Goal: Find specific page/section: Find specific page/section

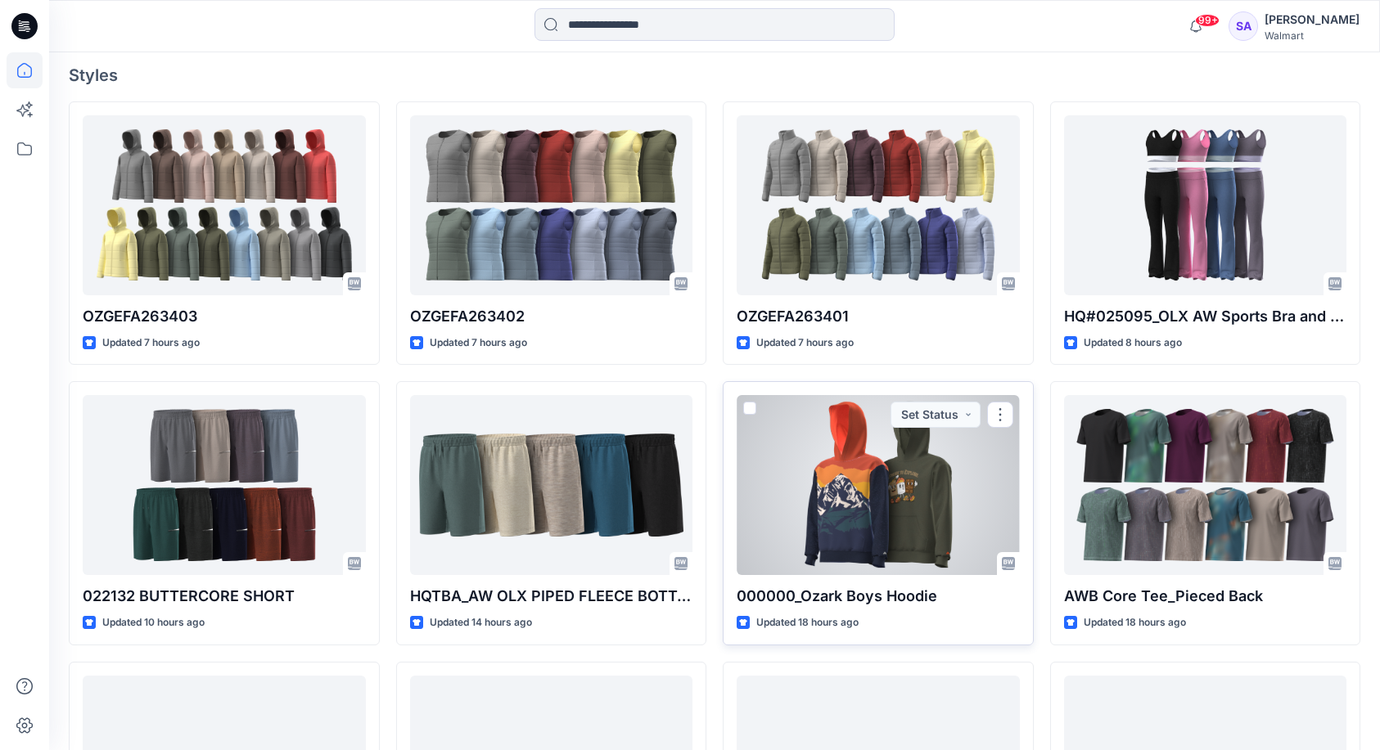
scroll to position [370, 0]
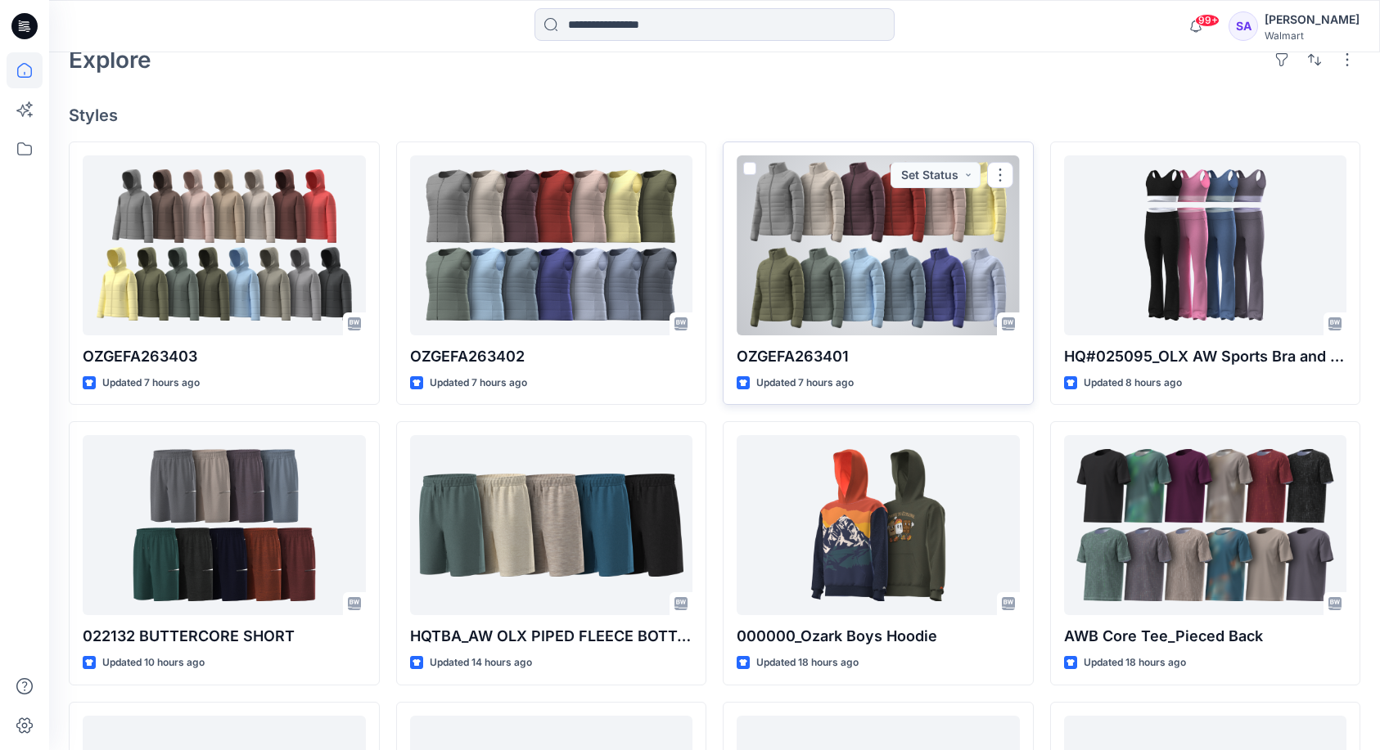
click at [852, 255] on div at bounding box center [877, 245] width 283 height 180
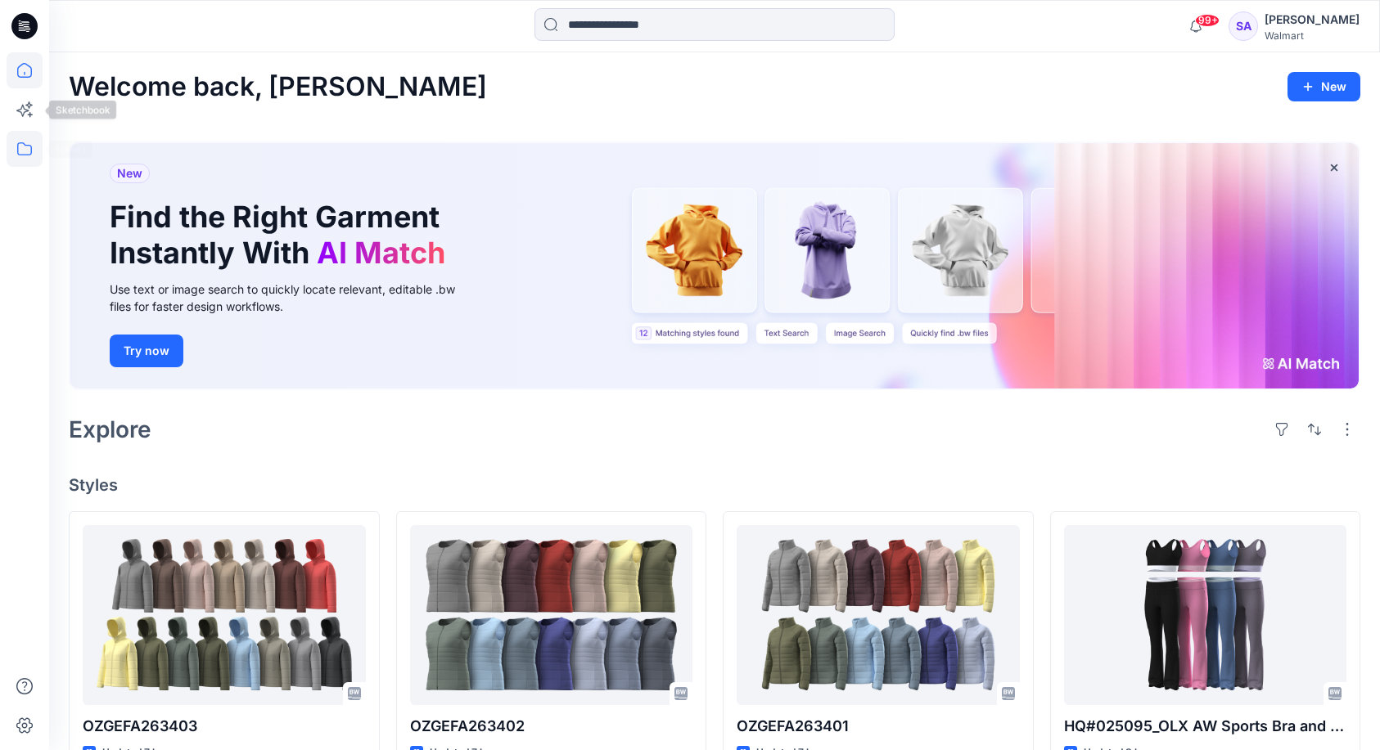
click at [25, 160] on icon at bounding box center [25, 149] width 36 height 36
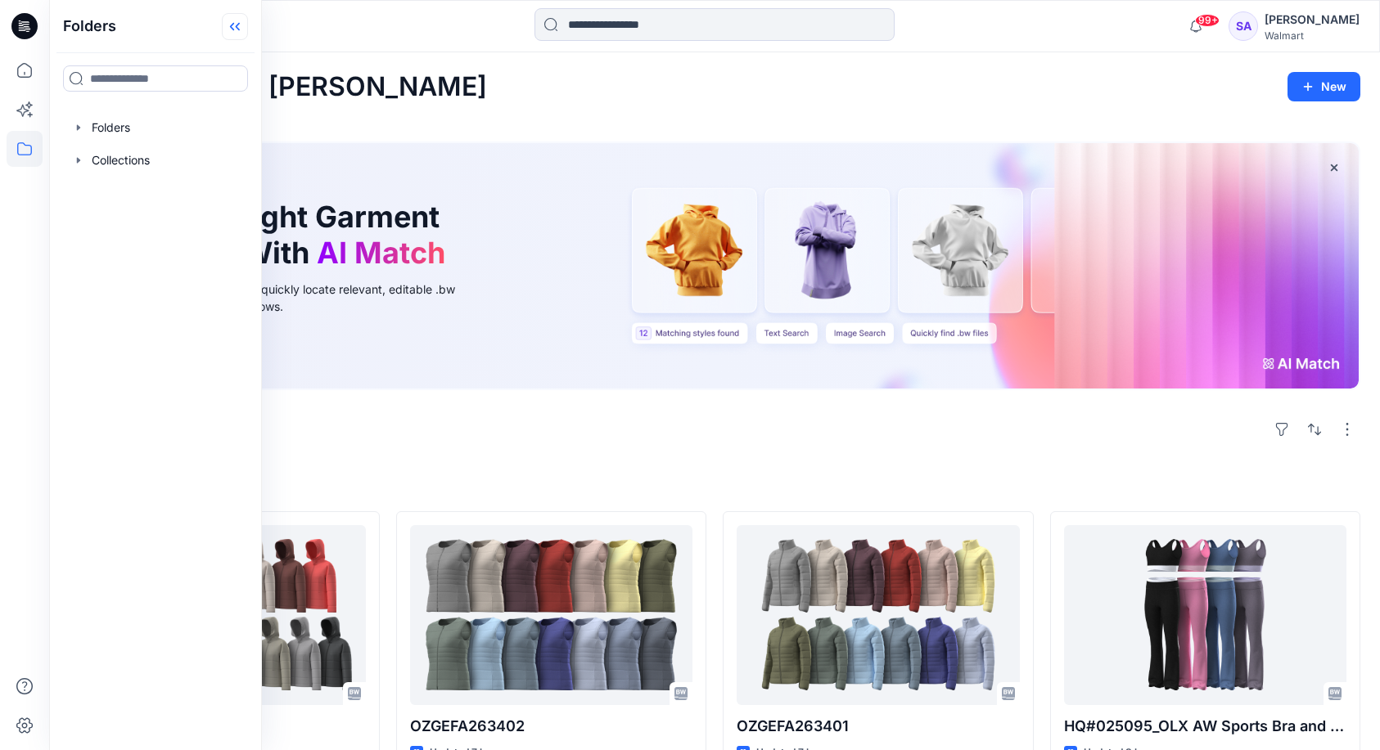
click at [233, 30] on icon at bounding box center [232, 27] width 4 height 8
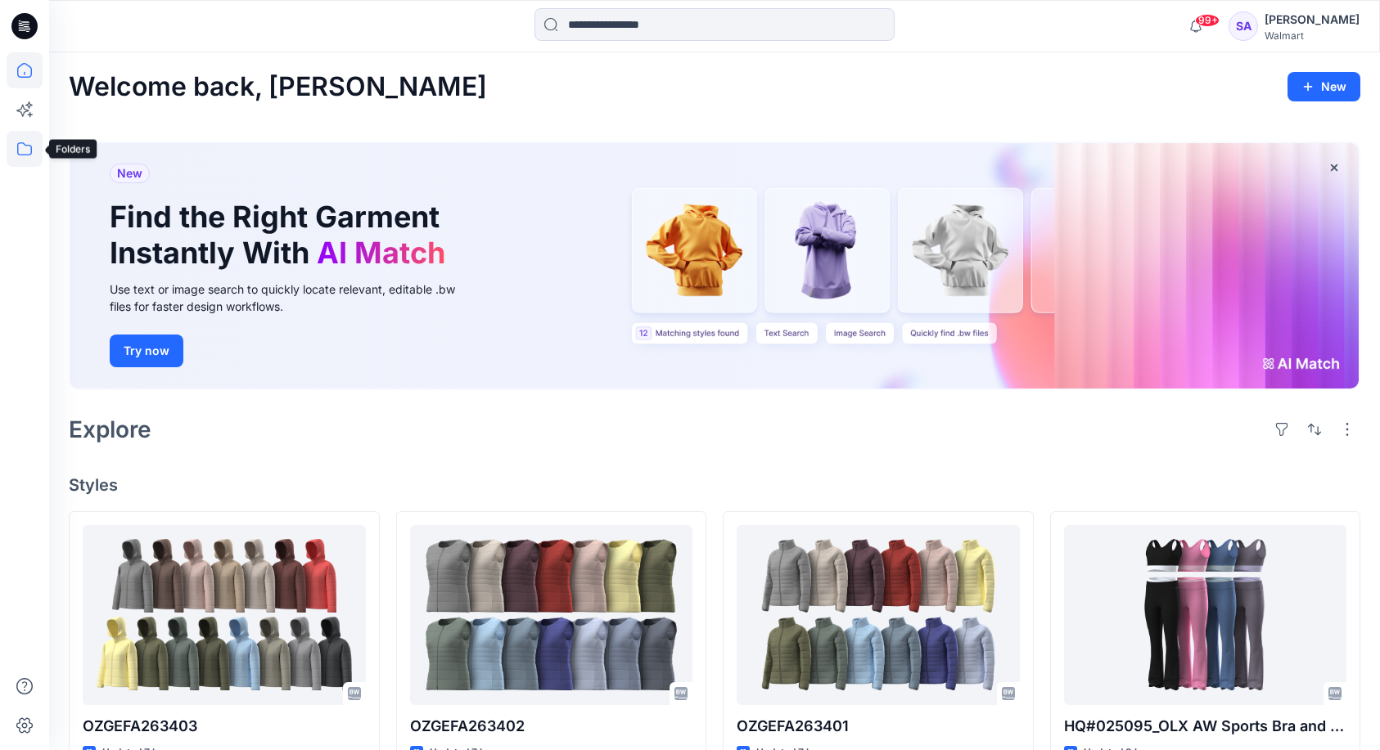
click at [20, 146] on icon at bounding box center [25, 149] width 36 height 36
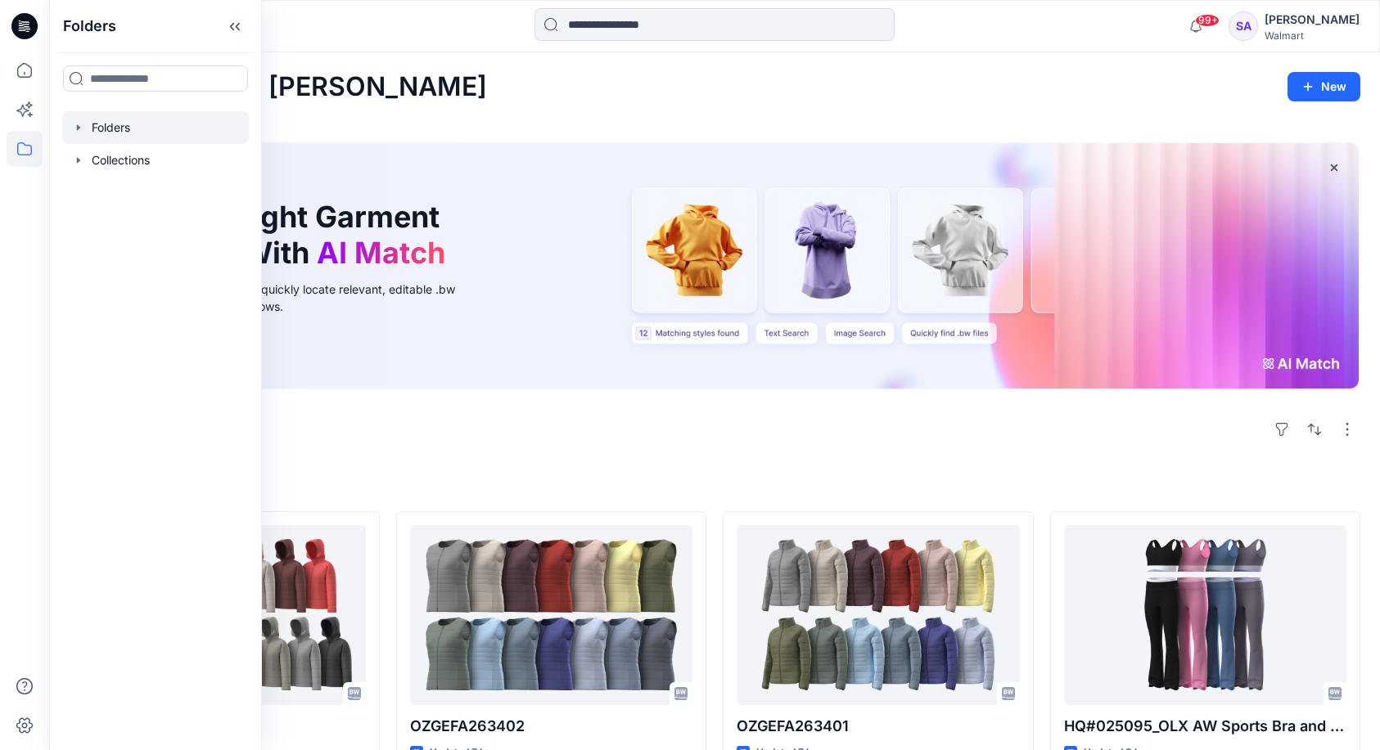
click at [97, 119] on div at bounding box center [155, 127] width 187 height 33
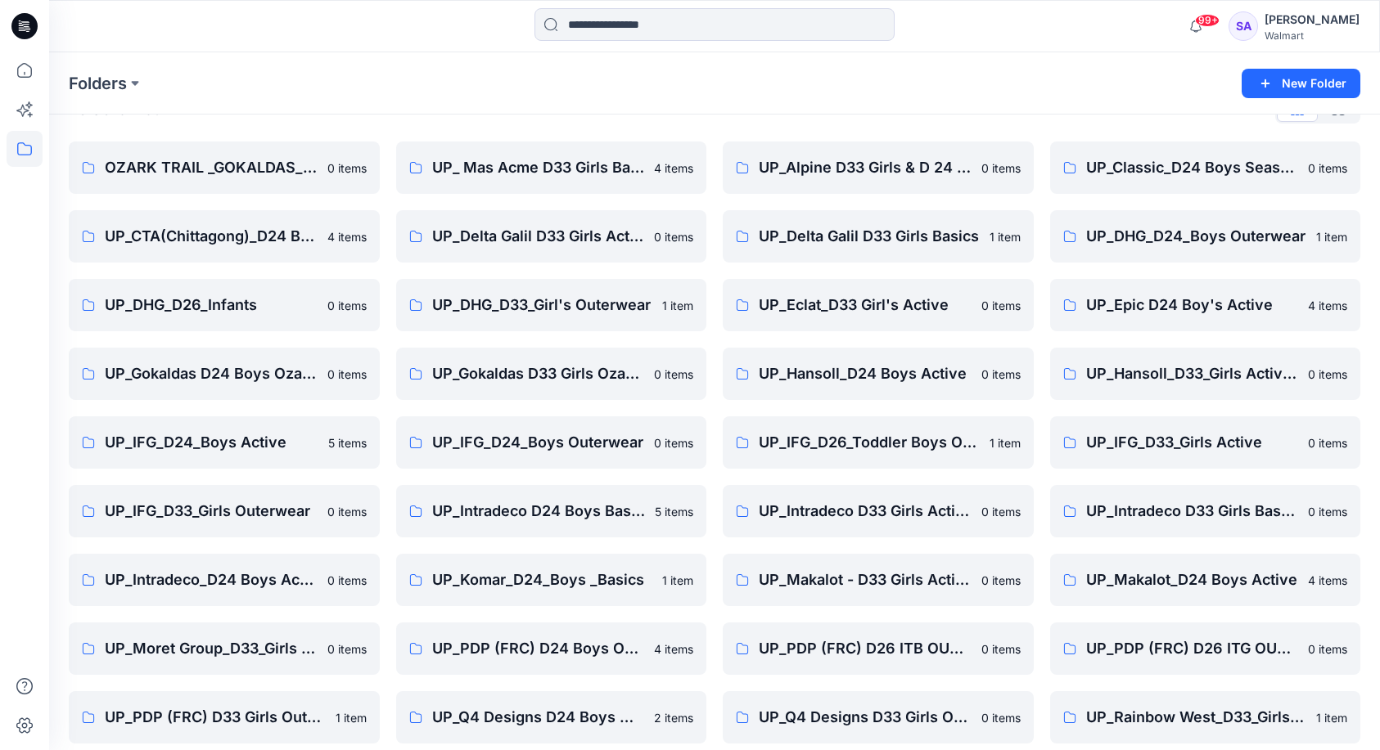
scroll to position [38, 0]
click at [1173, 374] on p "UP_Hansoll_D33_Girls Active & Bottoms" at bounding box center [1204, 373] width 236 height 23
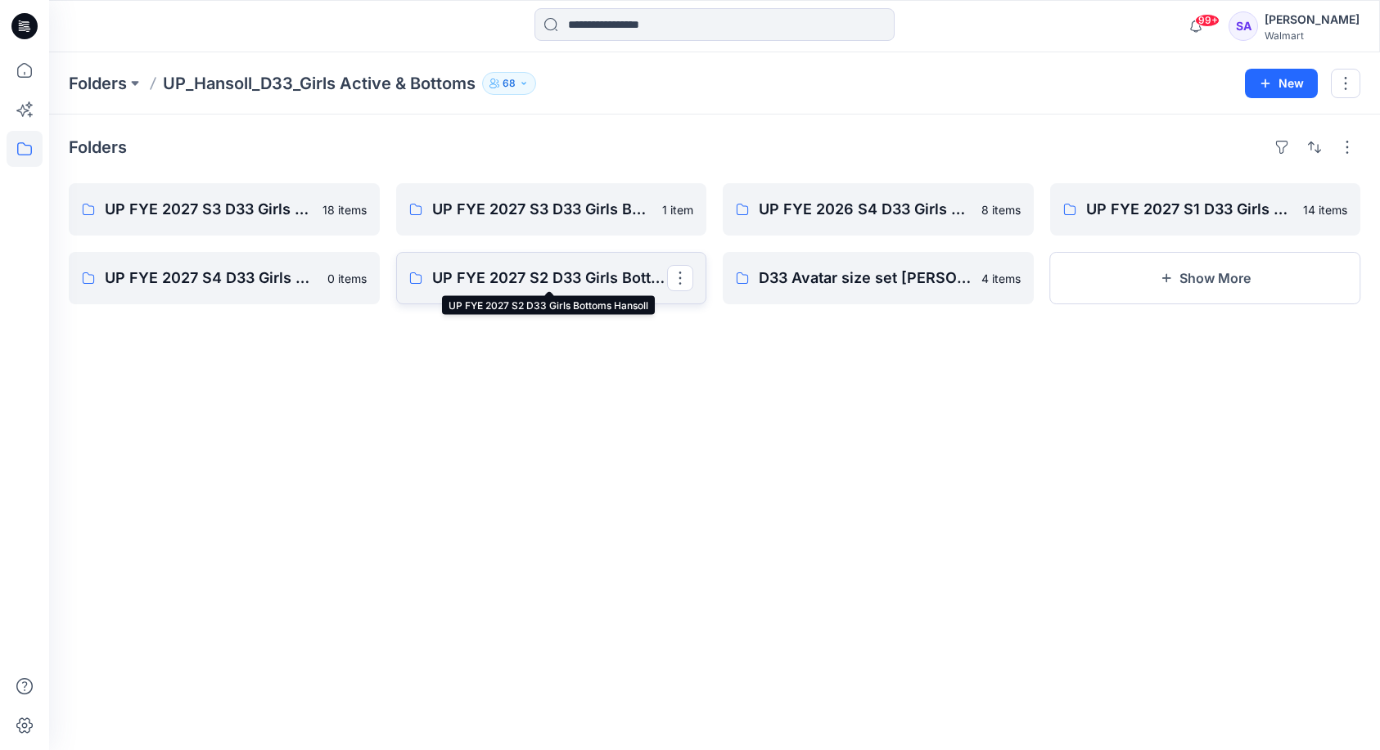
click at [565, 285] on p "UP FYE 2027 S2 D33 Girls Bottoms Hansoll" at bounding box center [550, 278] width 236 height 23
click at [223, 281] on p "UP FYE 2027 S4 D33 Girls Active Hansoll" at bounding box center [223, 278] width 236 height 23
click at [1193, 262] on button "Show More" at bounding box center [1205, 278] width 311 height 52
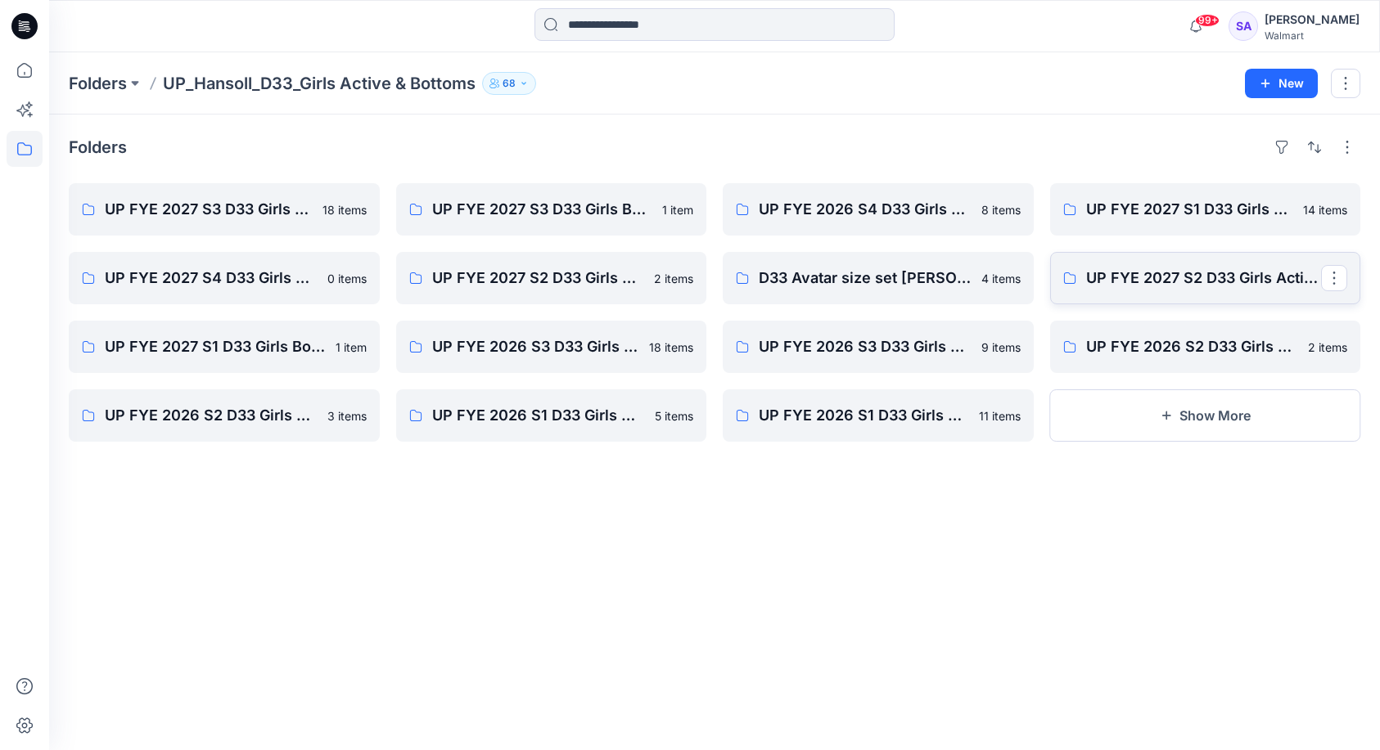
click at [1200, 291] on link "UP FYE 2027 S2 D33 Girls Active Hansoll" at bounding box center [1205, 278] width 311 height 52
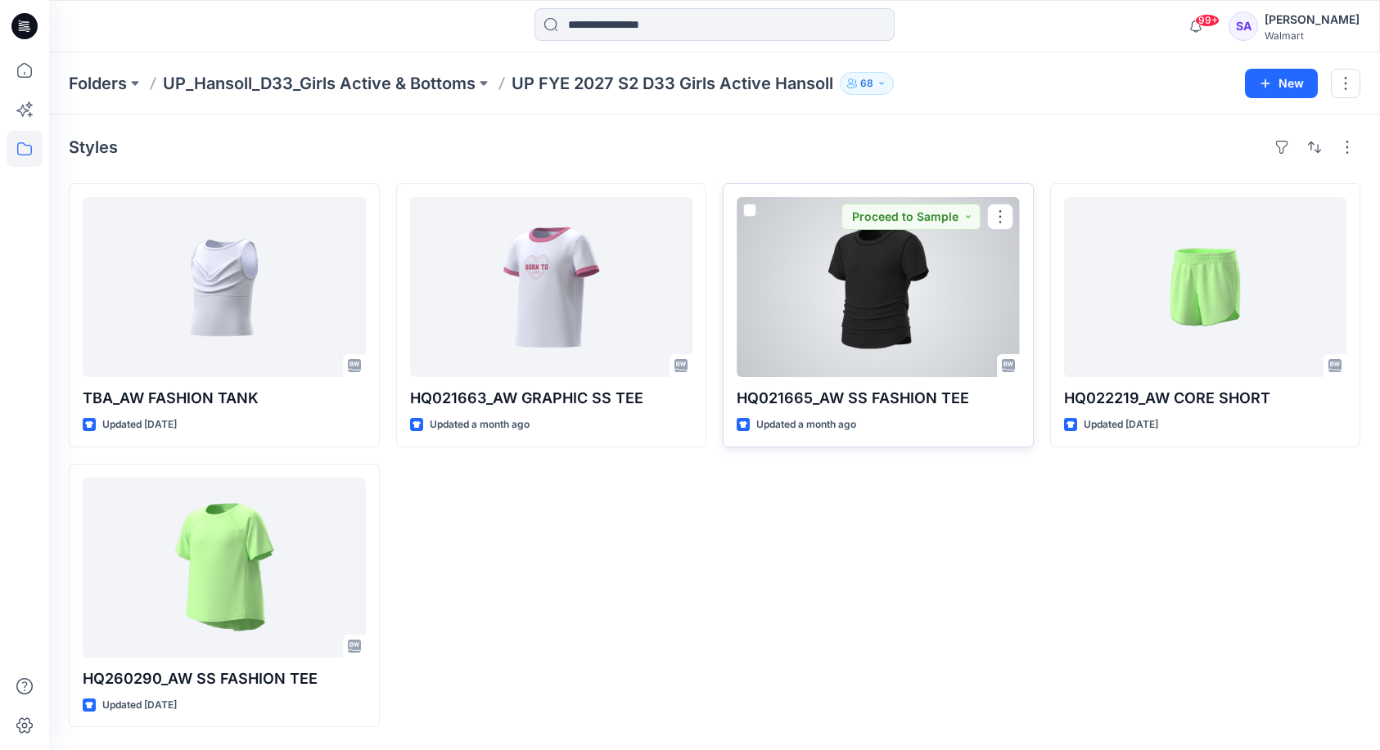
click at [872, 321] on div at bounding box center [877, 287] width 283 height 180
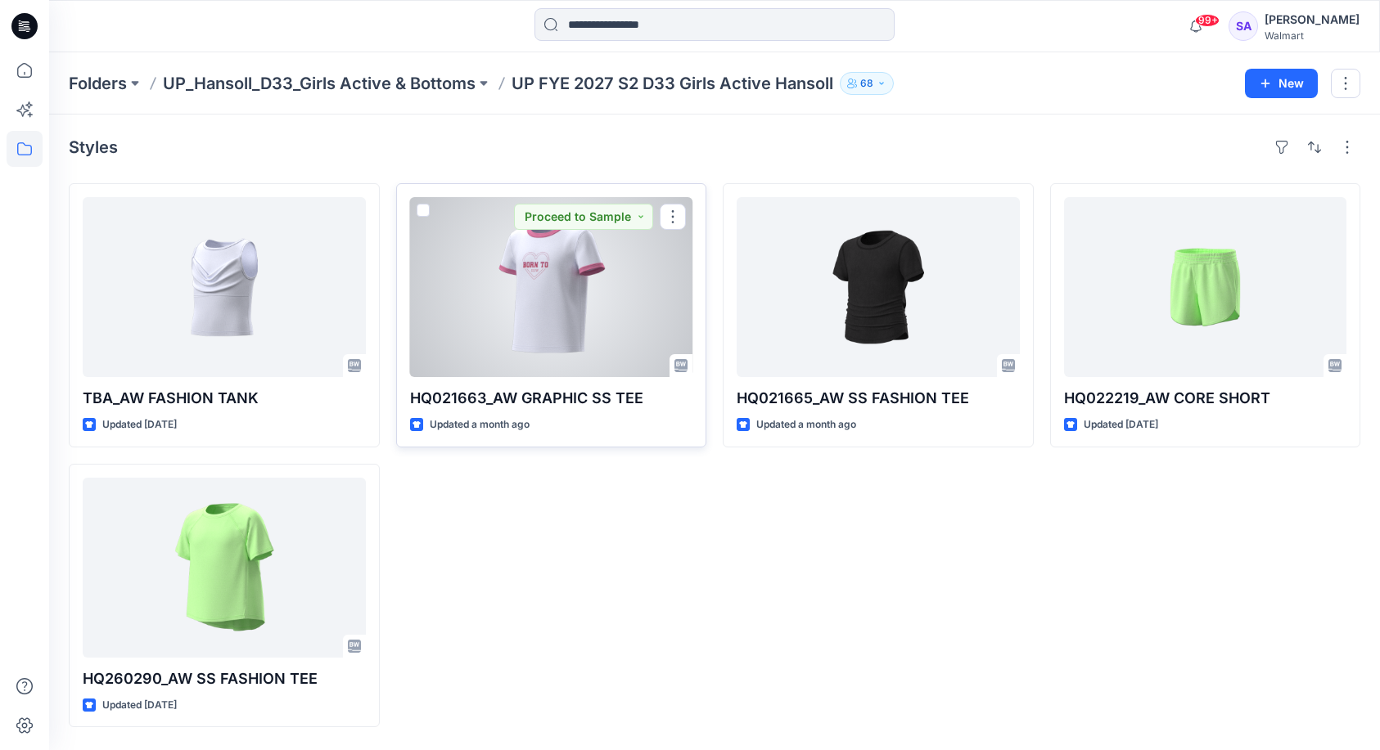
click at [563, 268] on div at bounding box center [551, 287] width 283 height 180
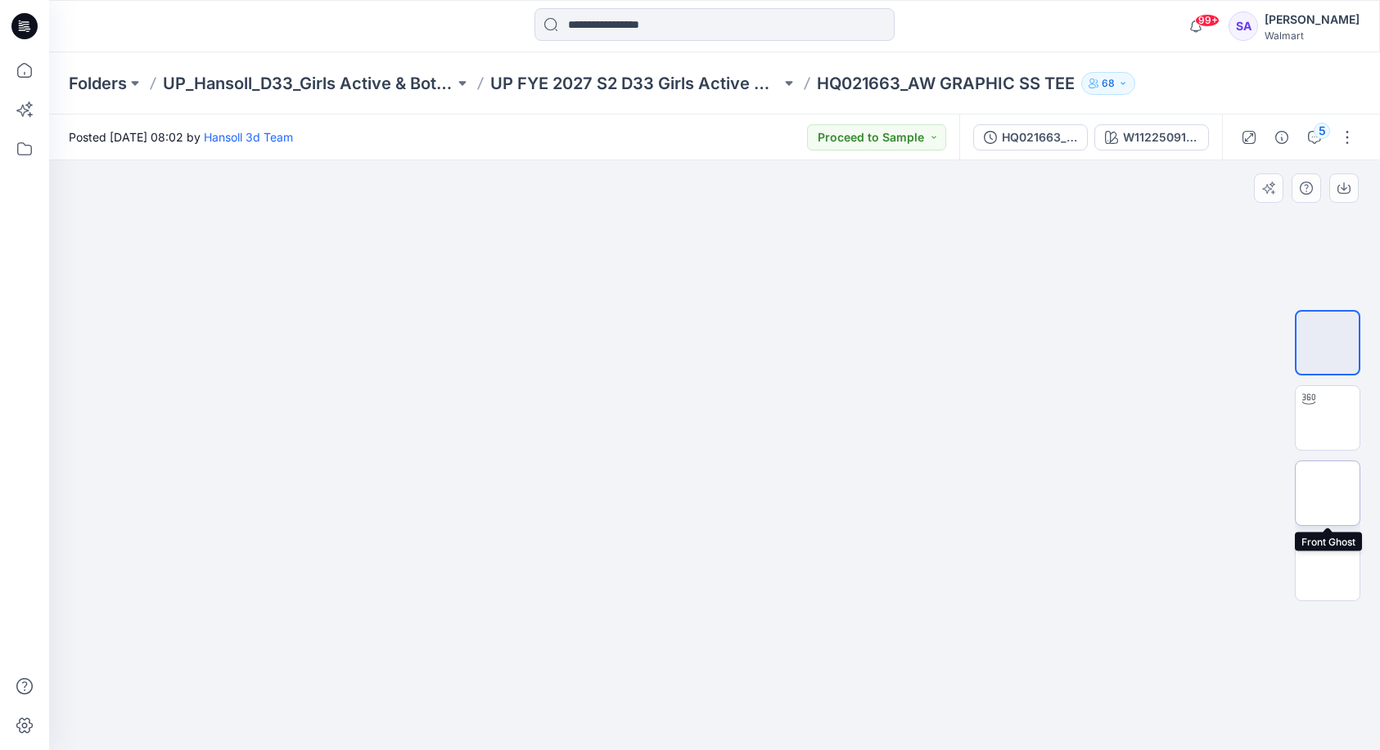
click at [1327, 493] on img at bounding box center [1327, 493] width 0 height 0
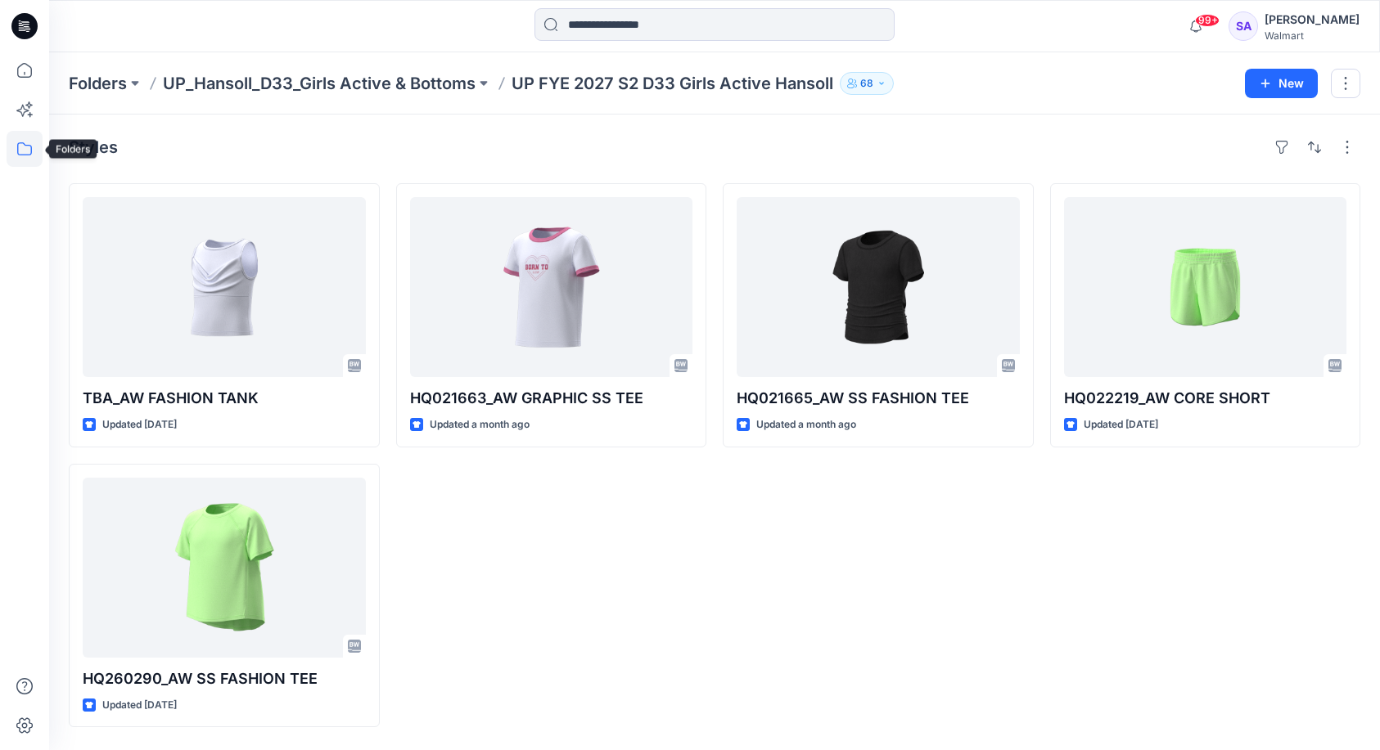
click at [31, 149] on icon at bounding box center [24, 148] width 15 height 13
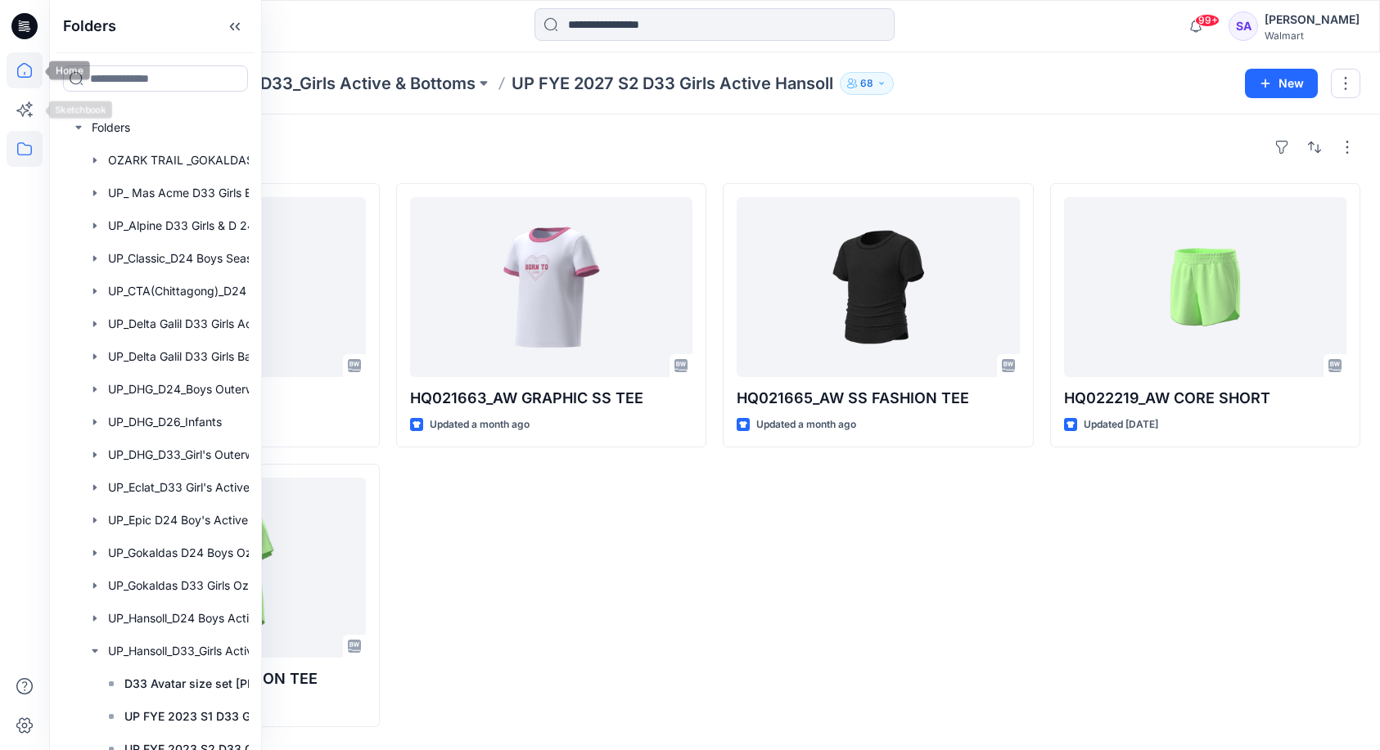
click at [15, 80] on icon at bounding box center [25, 70] width 36 height 36
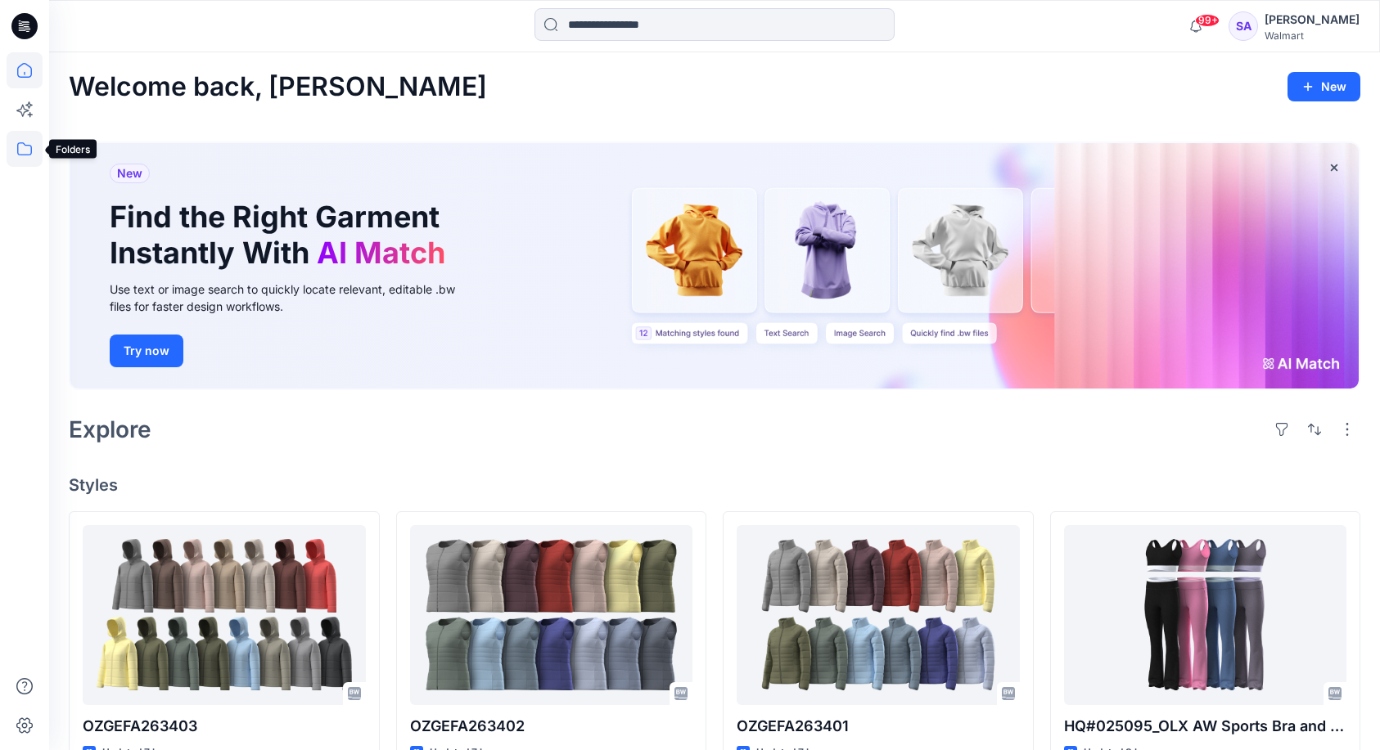
click at [22, 152] on icon at bounding box center [25, 149] width 36 height 36
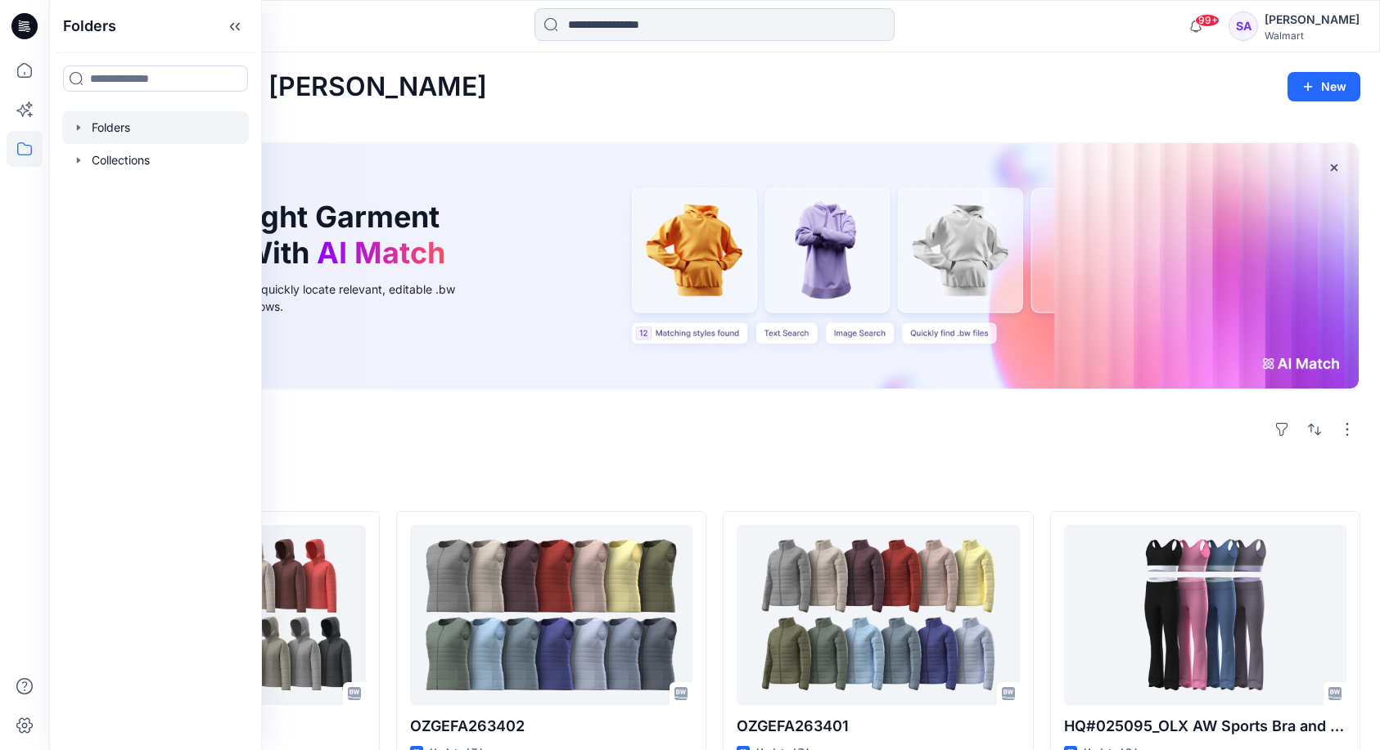
click at [129, 134] on div at bounding box center [155, 127] width 187 height 33
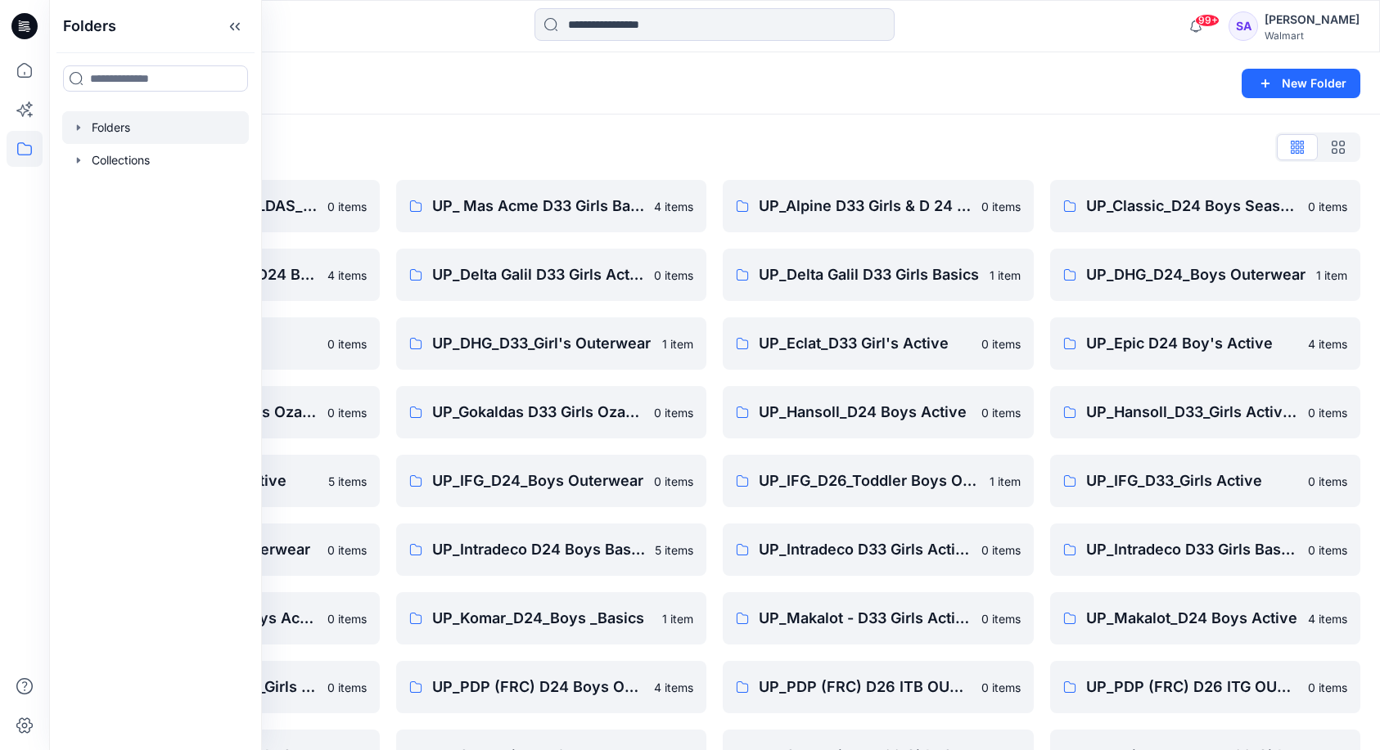
click at [398, 130] on div "Folders List OZARK TRAIL _GOKALDAS_D34 Womens 0 items UP_CTA(Chittagong)_D24 Bo…" at bounding box center [714, 527] width 1330 height 825
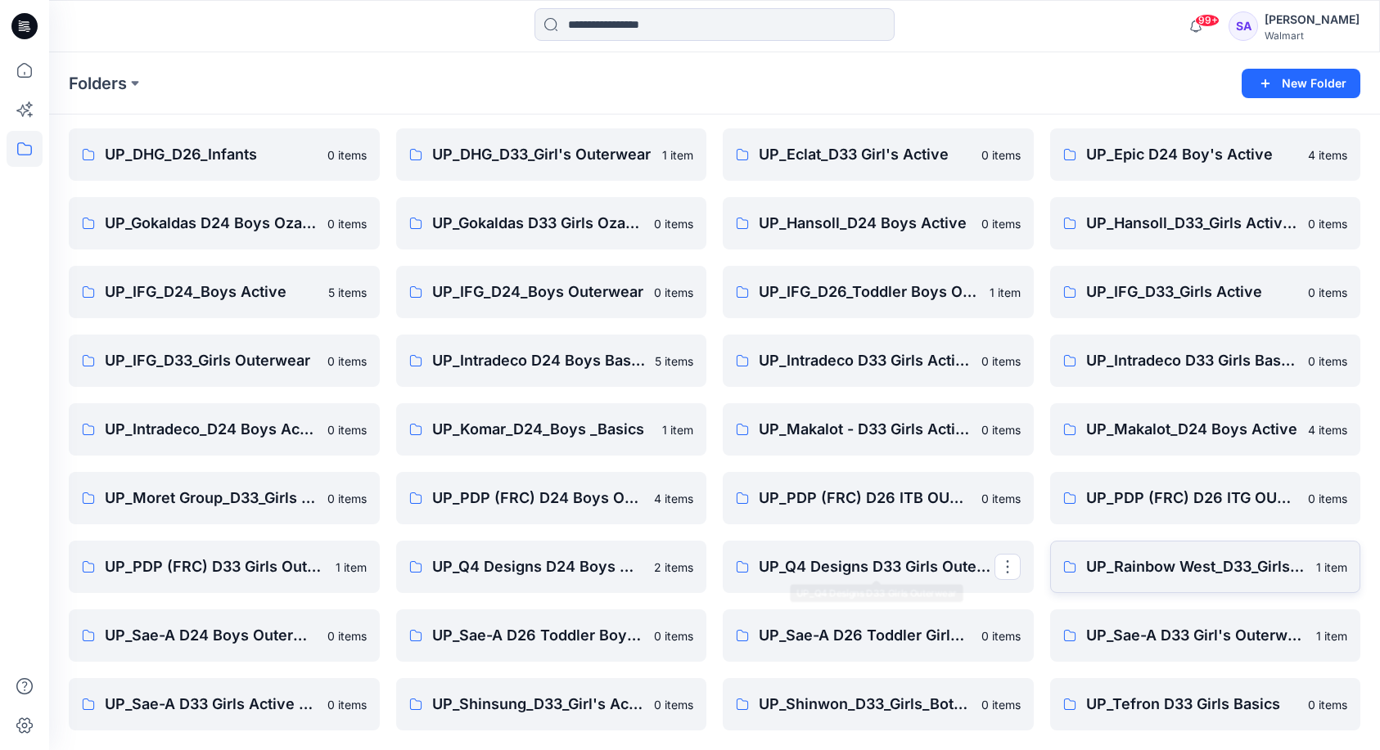
scroll to position [189, 0]
click at [269, 700] on p "UP_Sae-A D33 Girls Active & Bottoms" at bounding box center [223, 704] width 236 height 23
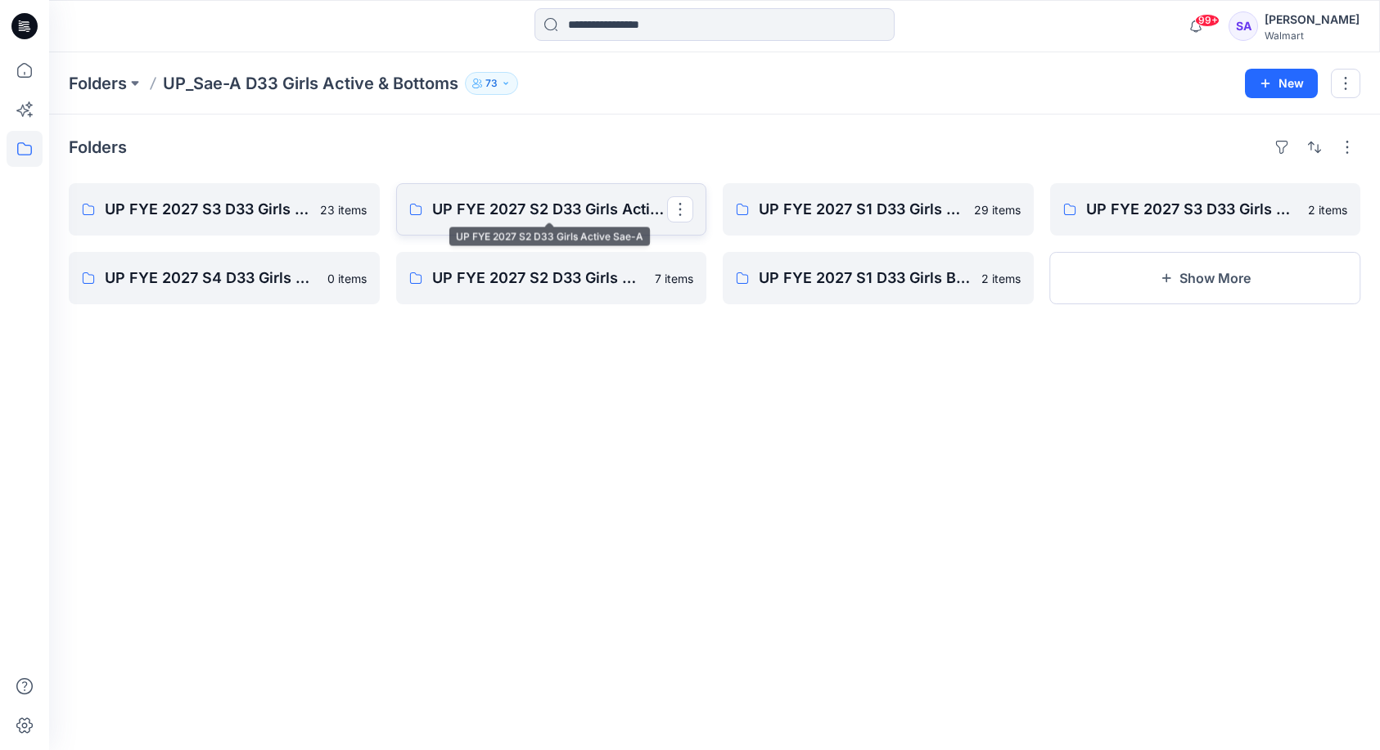
click at [578, 208] on p "UP FYE 2027 S2 D33 Girls Active Sae-A" at bounding box center [550, 209] width 236 height 23
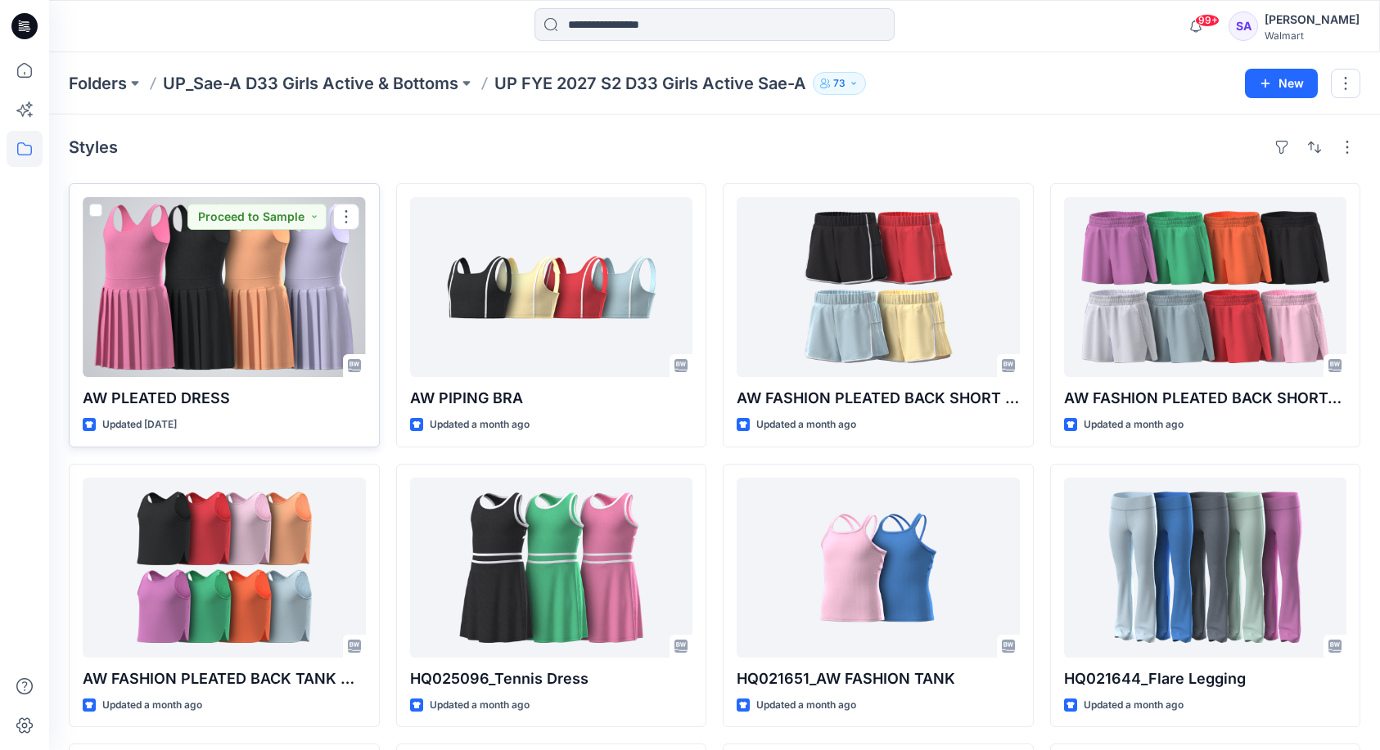
click at [267, 296] on div at bounding box center [224, 287] width 283 height 180
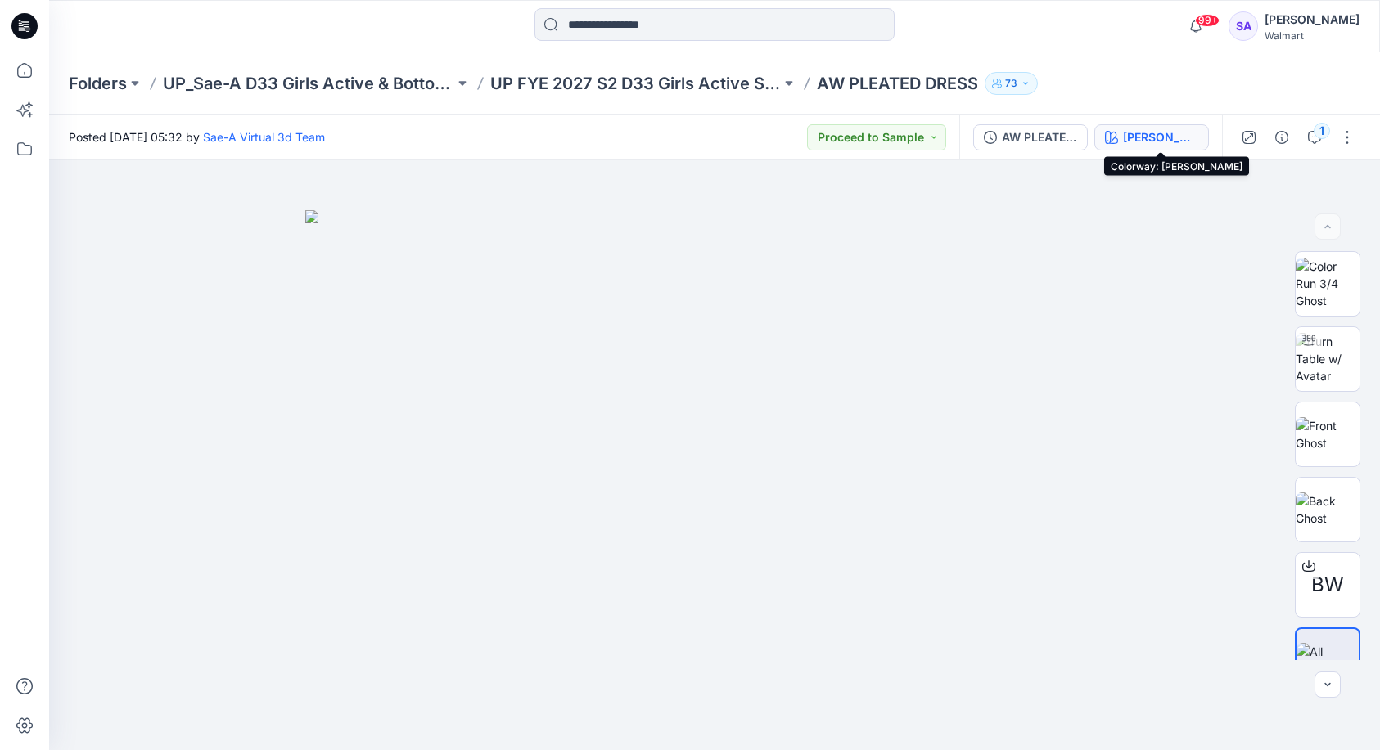
click at [1178, 137] on div "[PERSON_NAME]" at bounding box center [1160, 137] width 75 height 18
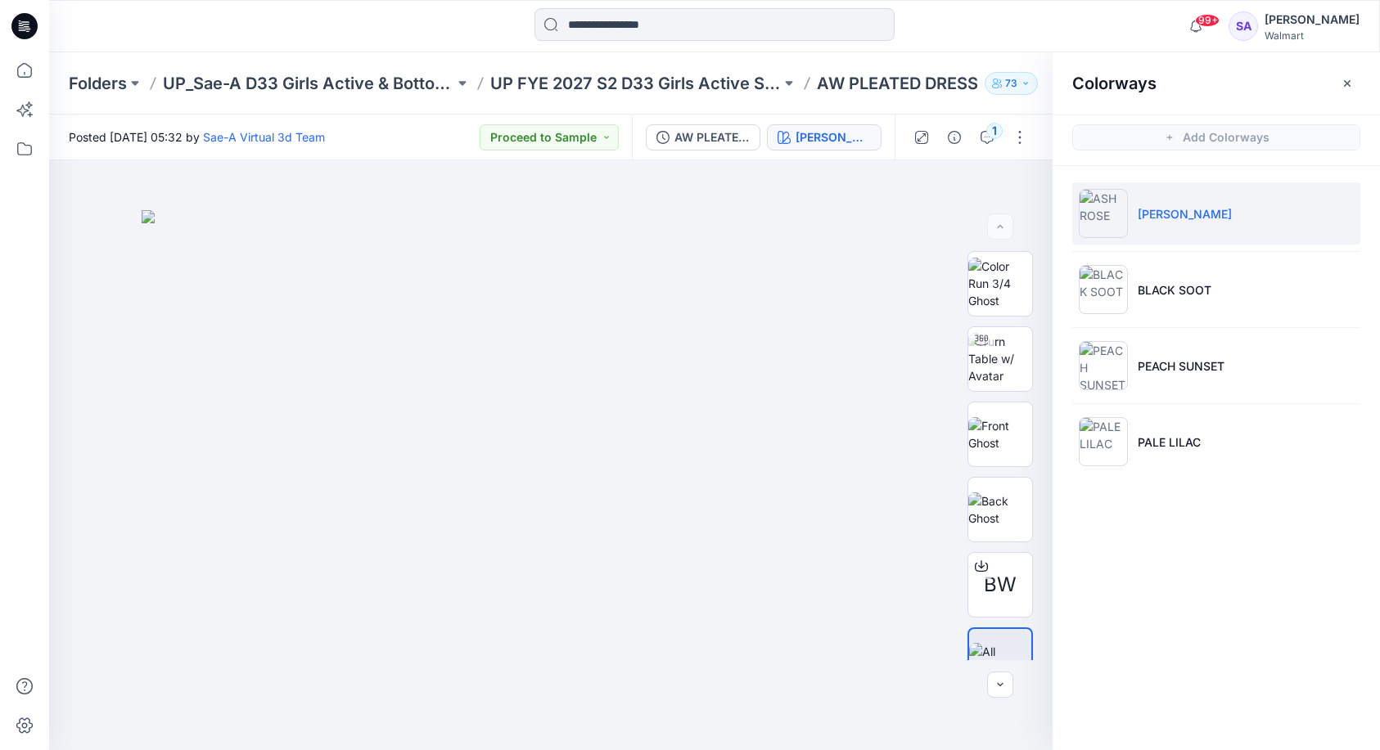
click at [1166, 225] on li "[PERSON_NAME]" at bounding box center [1216, 213] width 288 height 62
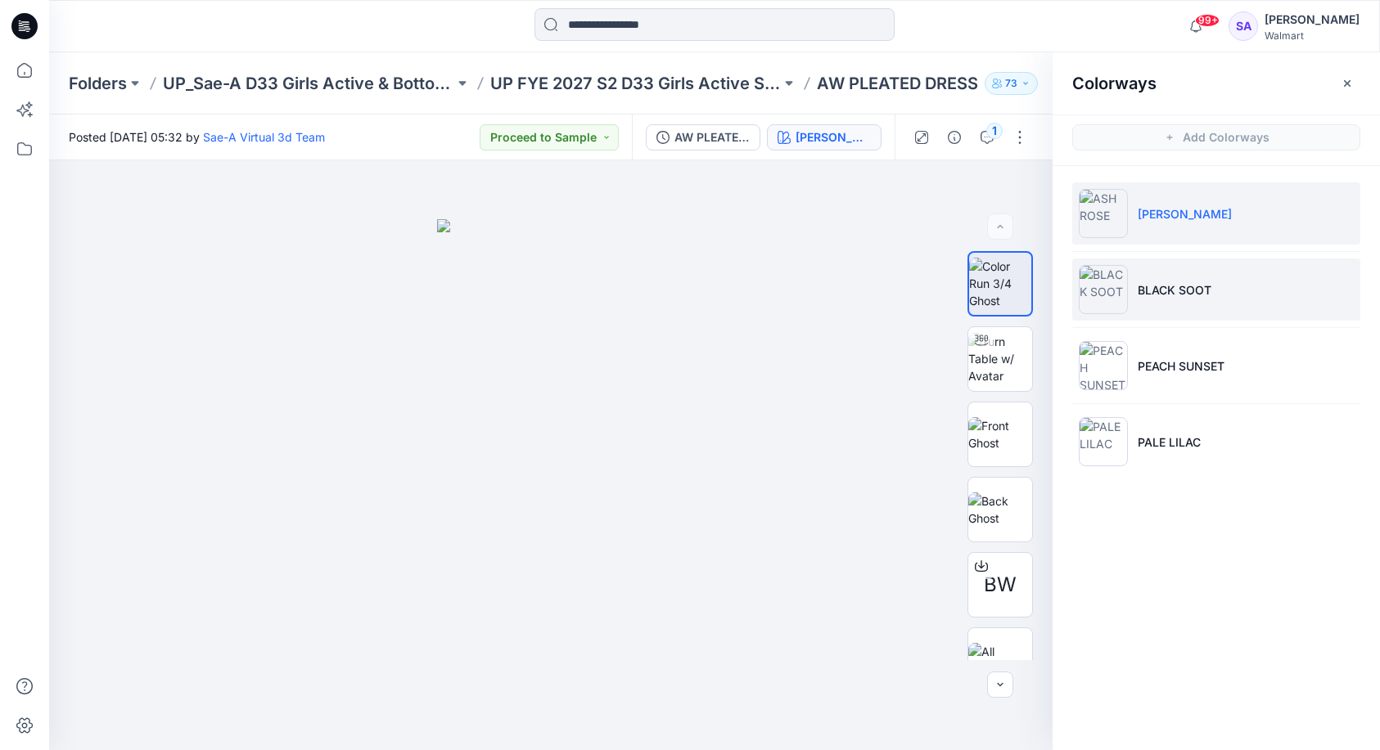
click at [1112, 297] on img at bounding box center [1102, 289] width 49 height 49
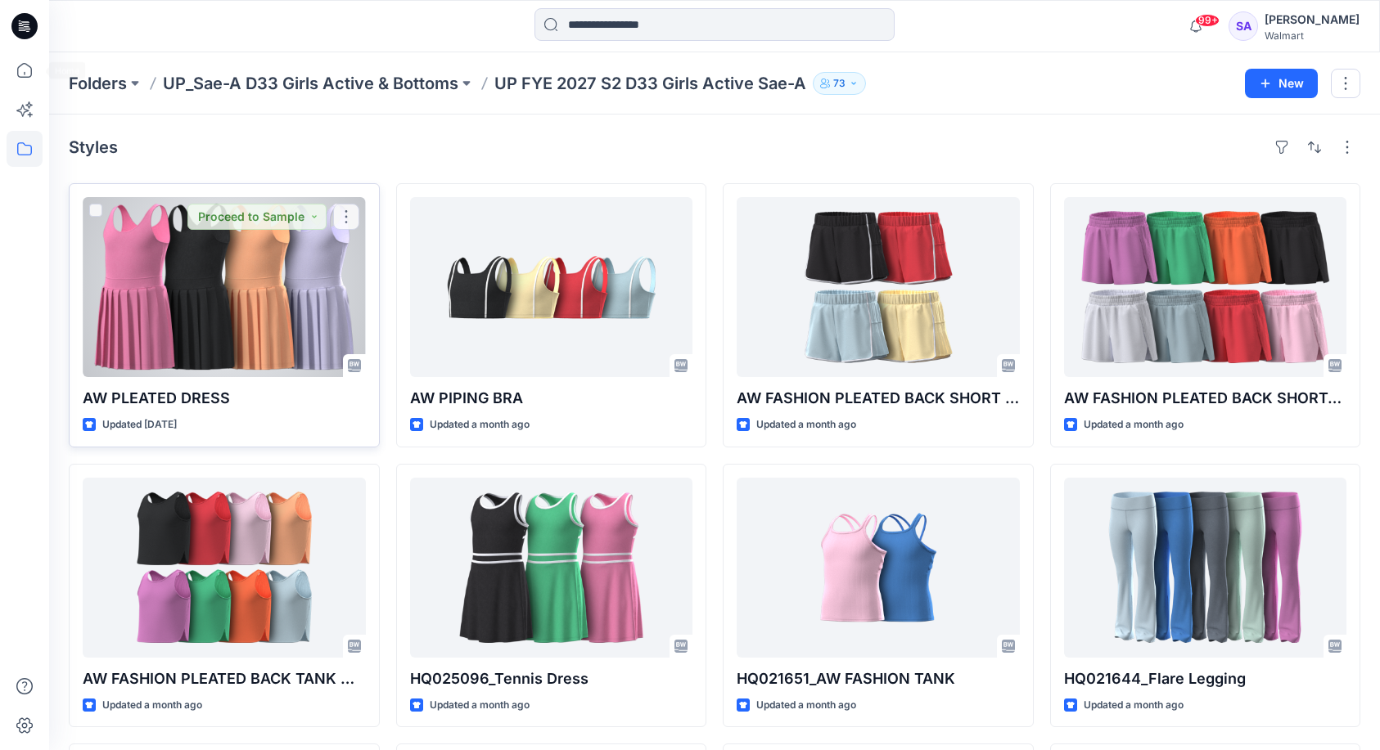
click at [206, 250] on div at bounding box center [224, 287] width 283 height 180
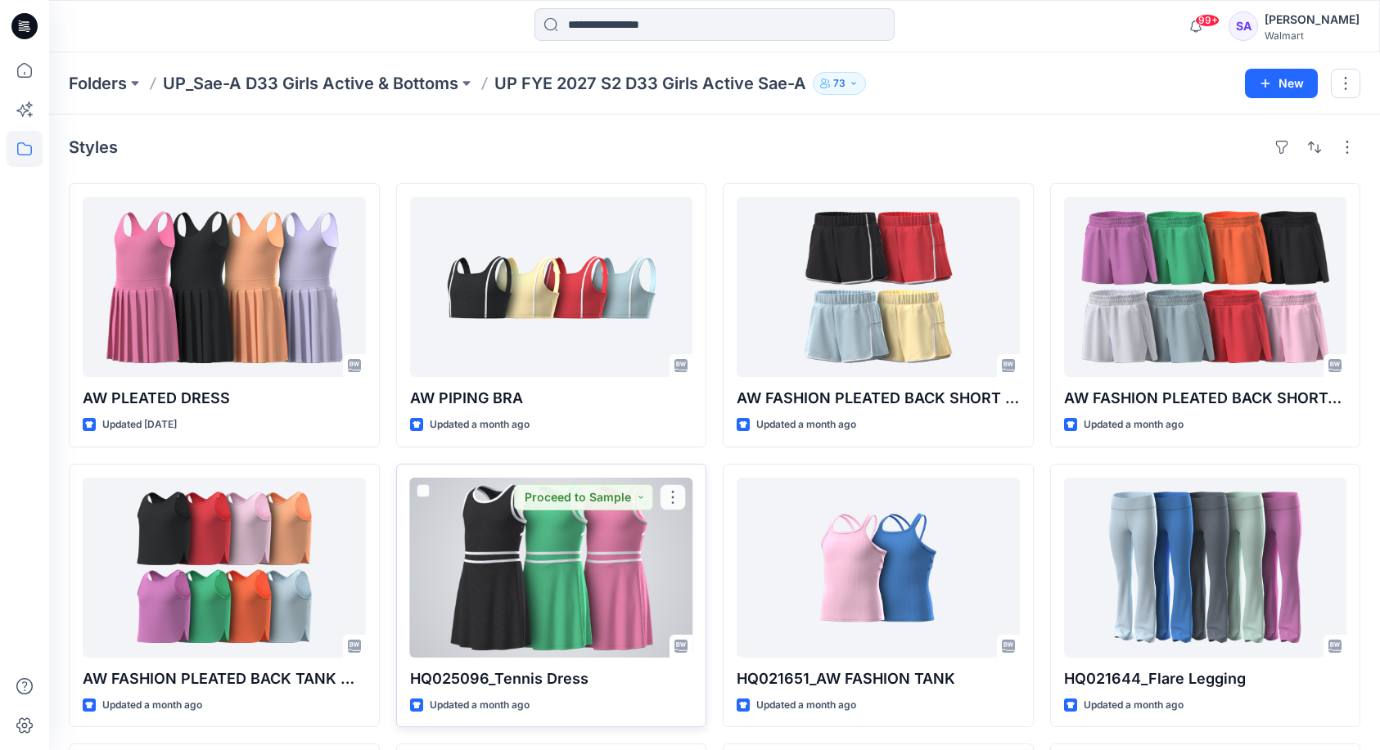
click at [529, 524] on div at bounding box center [551, 568] width 283 height 180
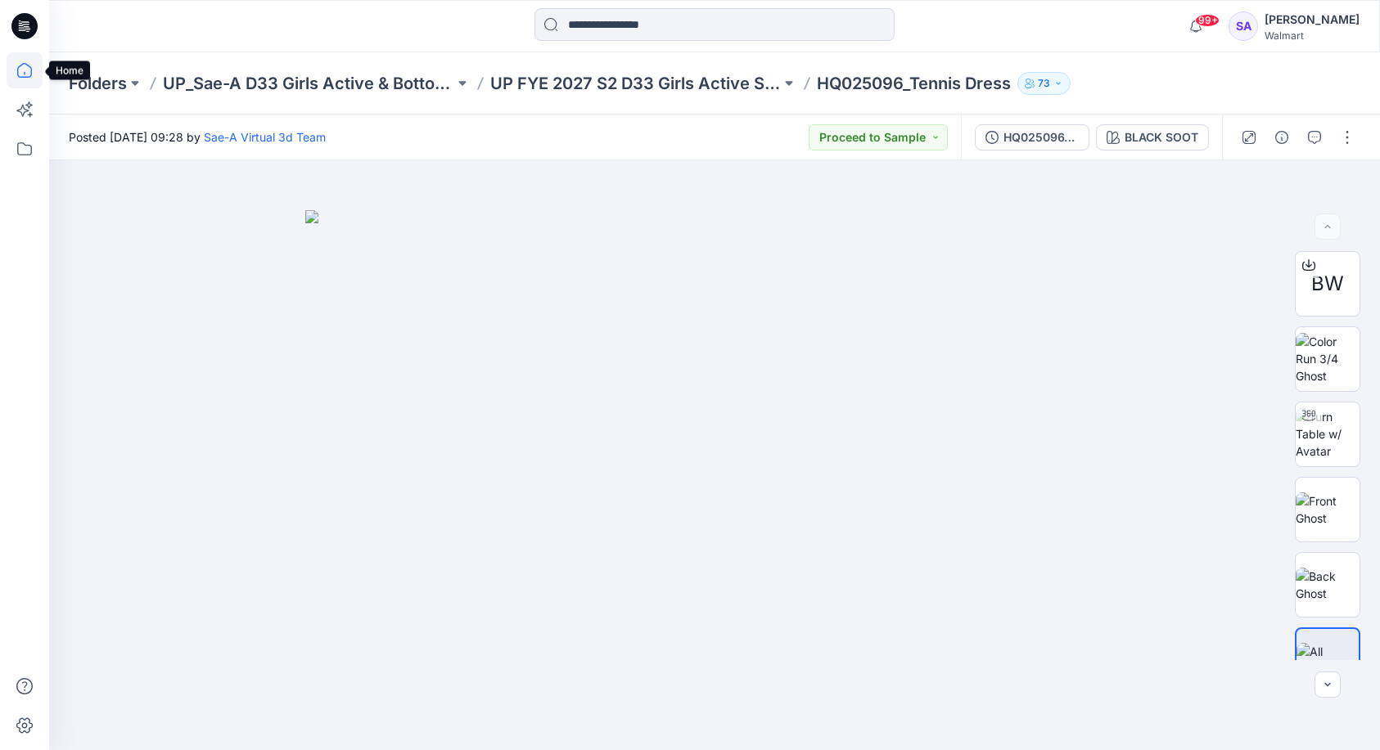
click at [27, 70] on icon at bounding box center [25, 70] width 36 height 36
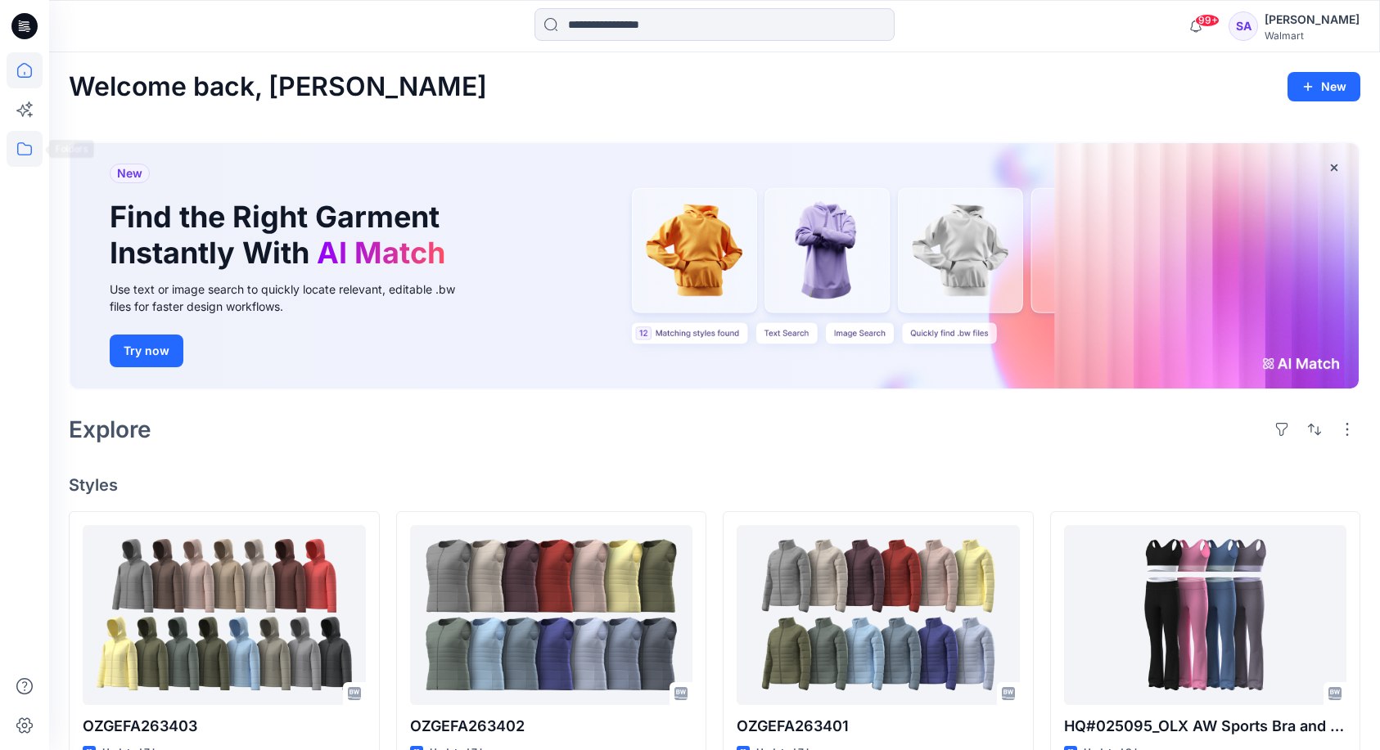
click at [28, 142] on icon at bounding box center [25, 149] width 36 height 36
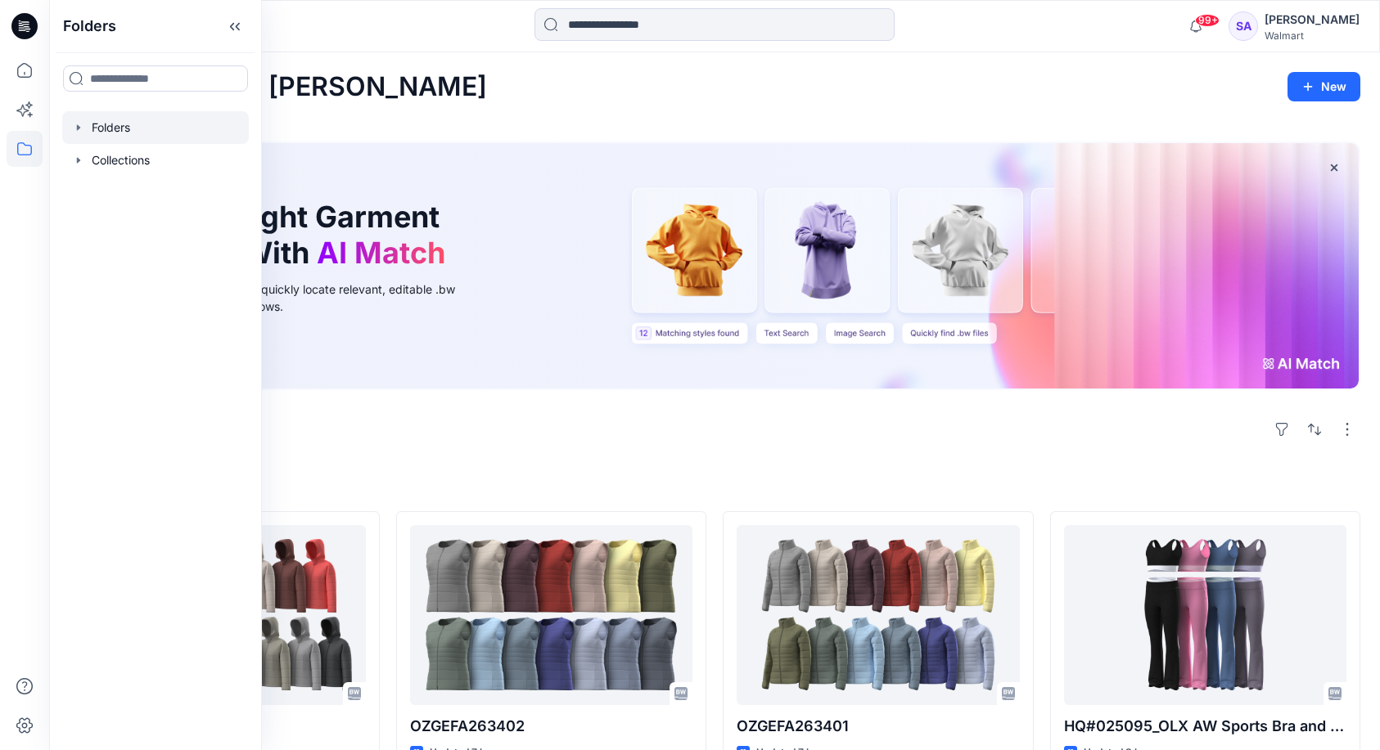
click at [107, 120] on div at bounding box center [155, 127] width 187 height 33
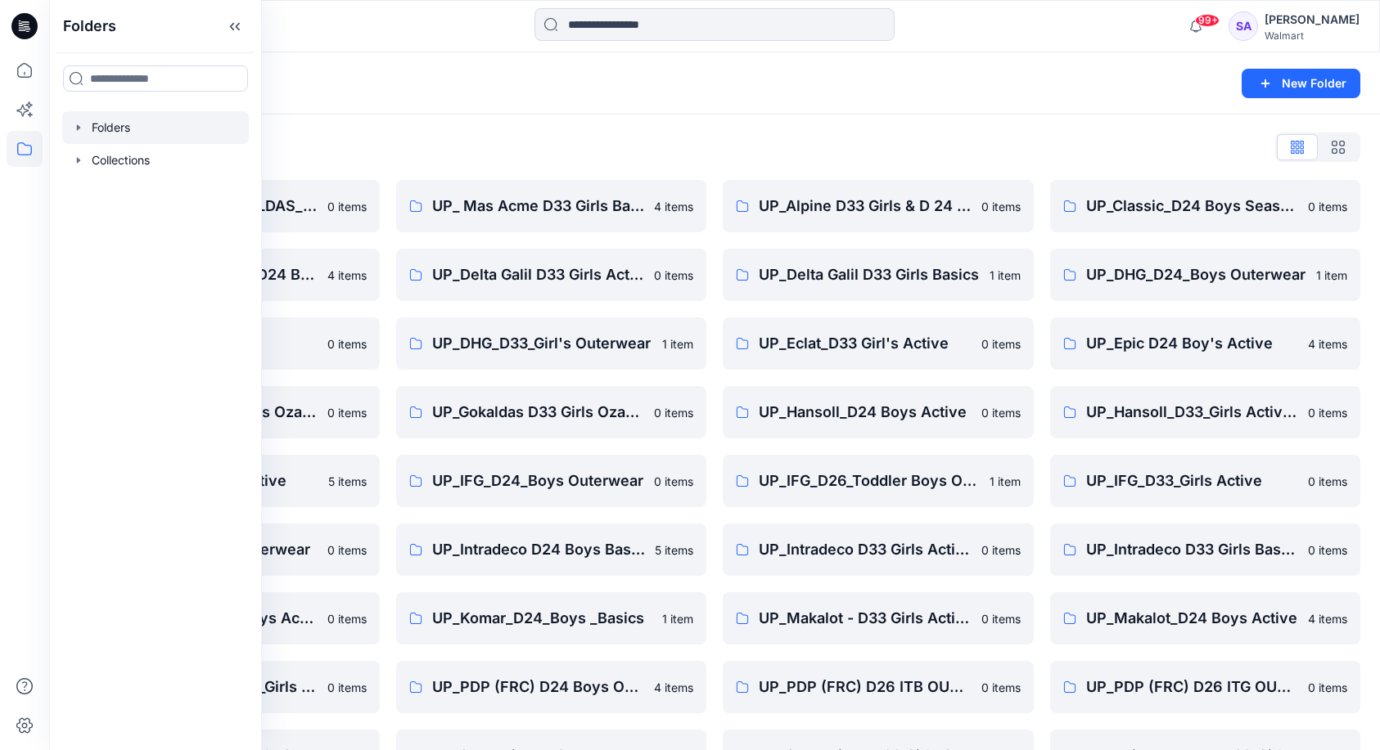
click at [316, 145] on div "Folders List" at bounding box center [714, 147] width 1291 height 26
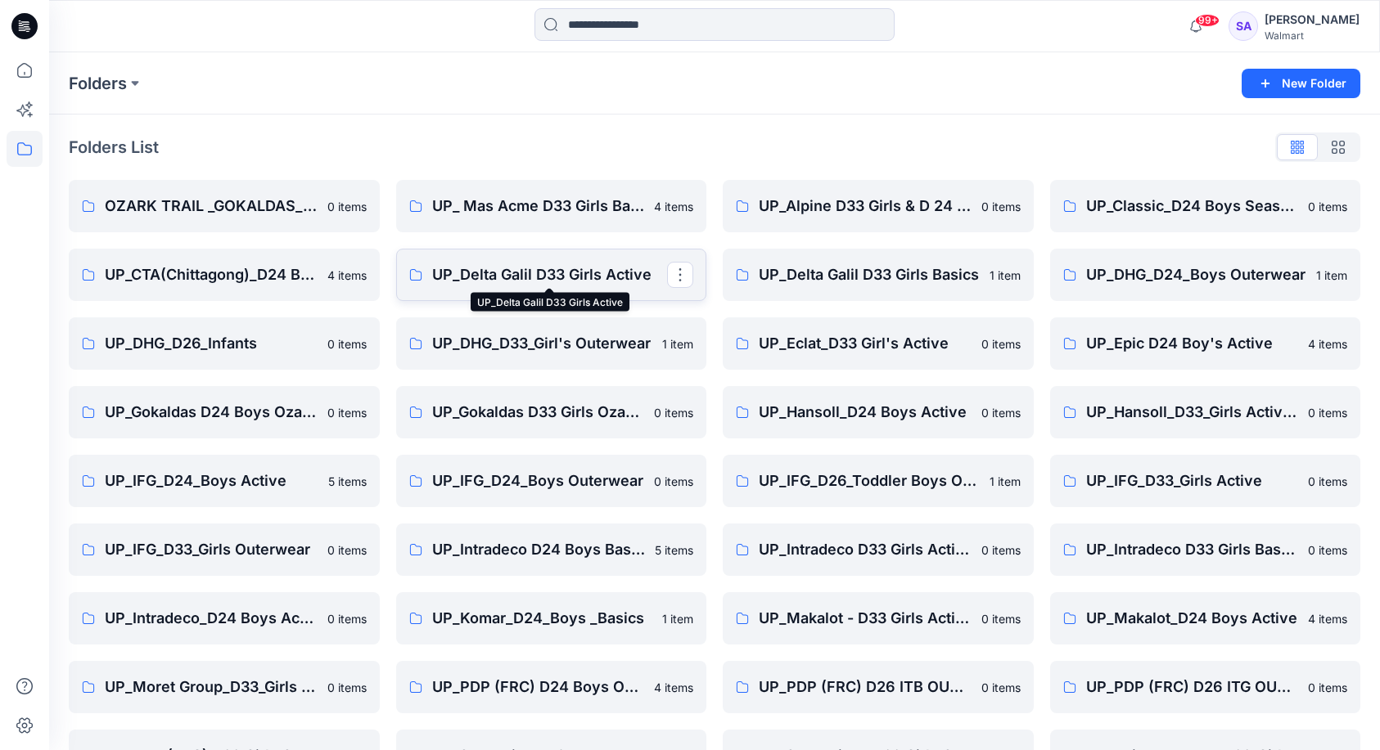
click at [523, 275] on p "UP_Delta Galil D33 Girls Active" at bounding box center [550, 274] width 236 height 23
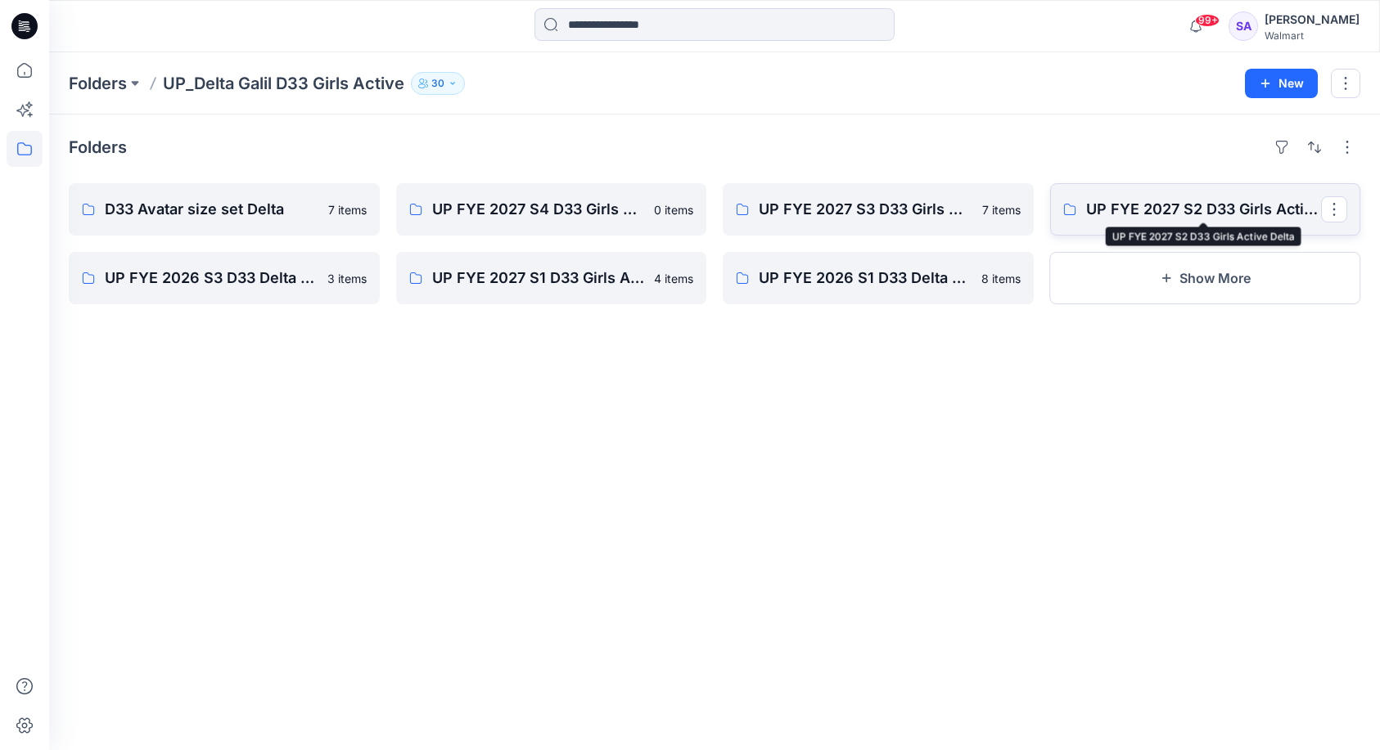
click at [1155, 218] on p "UP FYE 2027 S2 D33 Girls Active Delta" at bounding box center [1204, 209] width 236 height 23
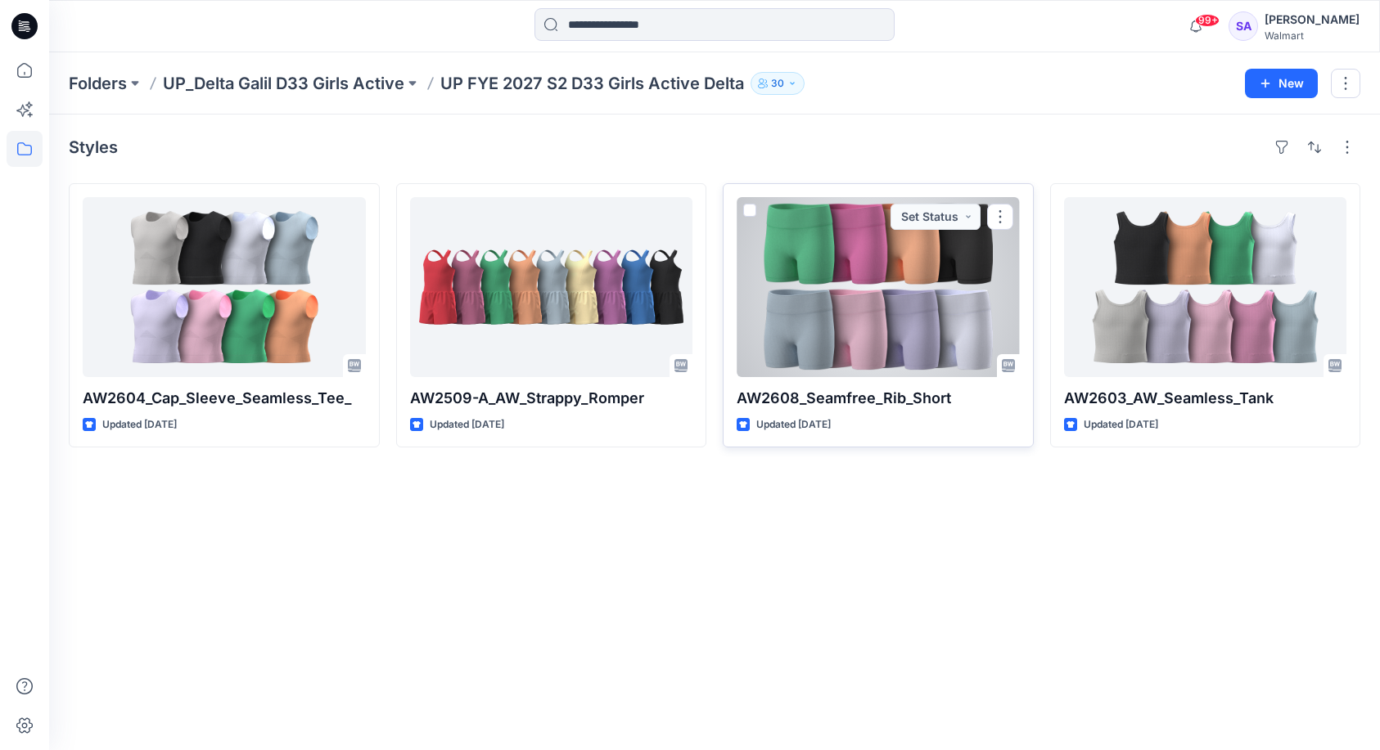
click at [852, 327] on div at bounding box center [877, 287] width 283 height 180
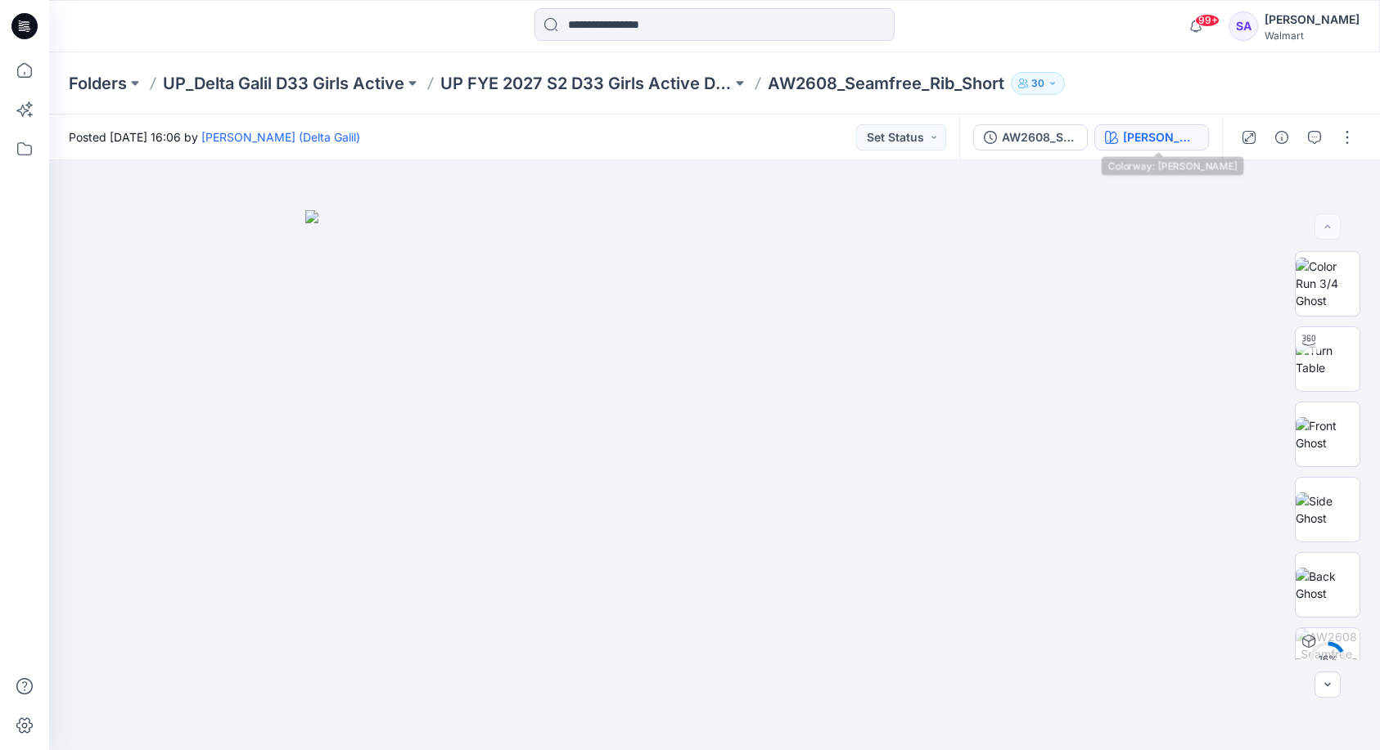
click at [1181, 136] on div "[PERSON_NAME]" at bounding box center [1160, 137] width 75 height 18
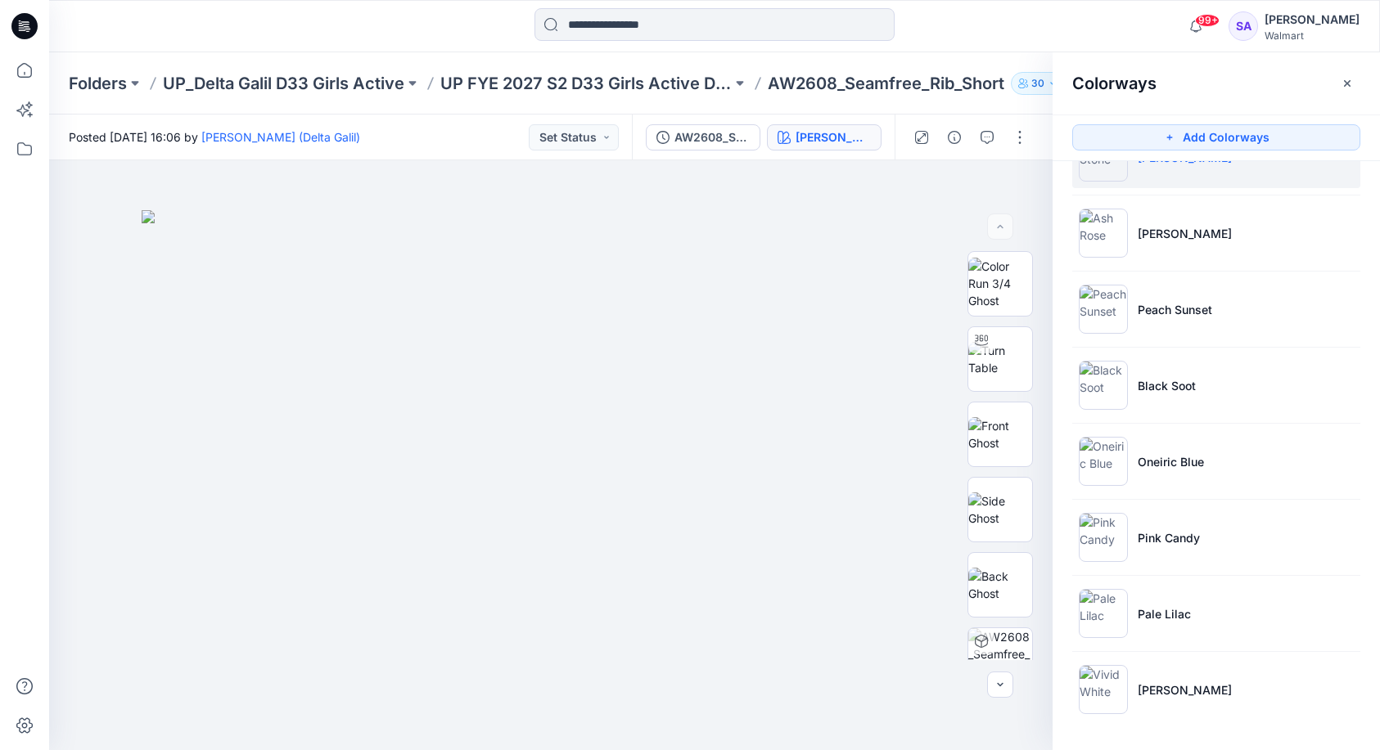
scroll to position [52, 0]
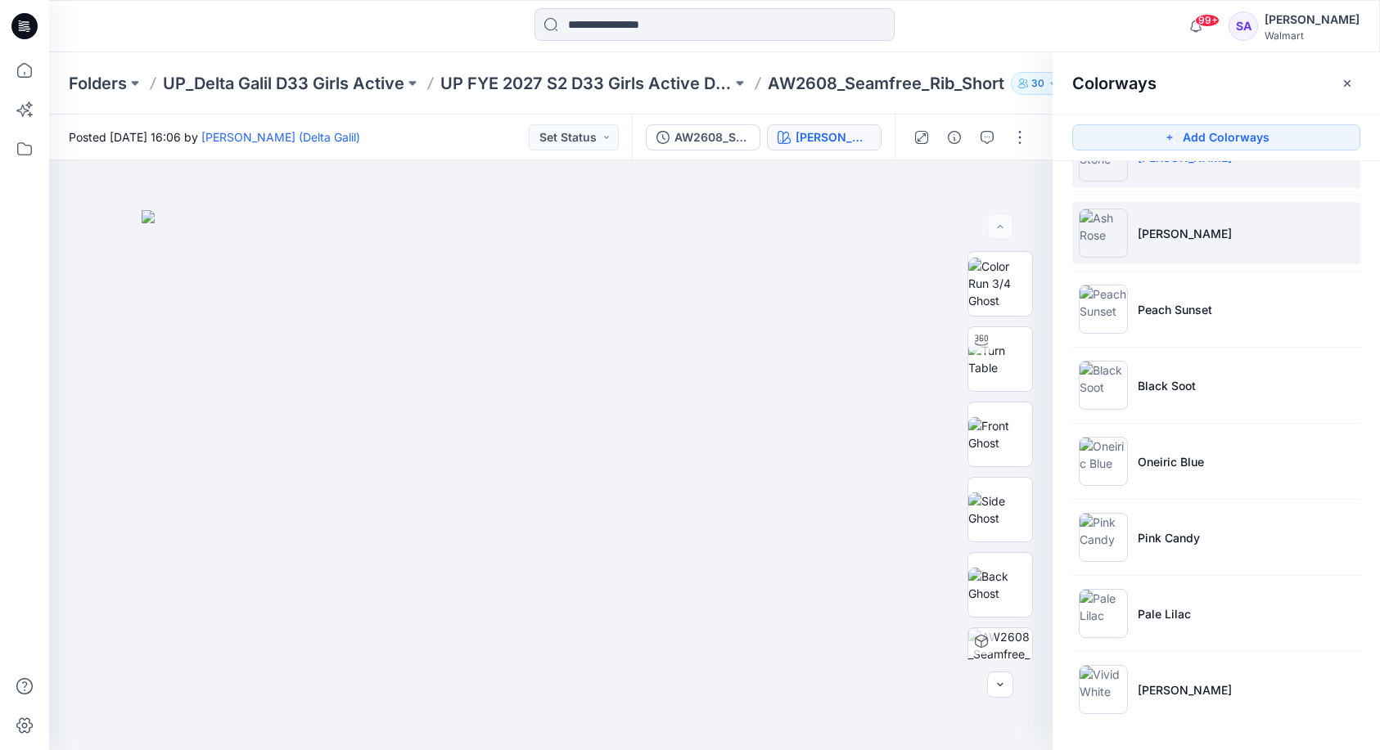
click at [1247, 236] on li "[PERSON_NAME]" at bounding box center [1216, 233] width 288 height 62
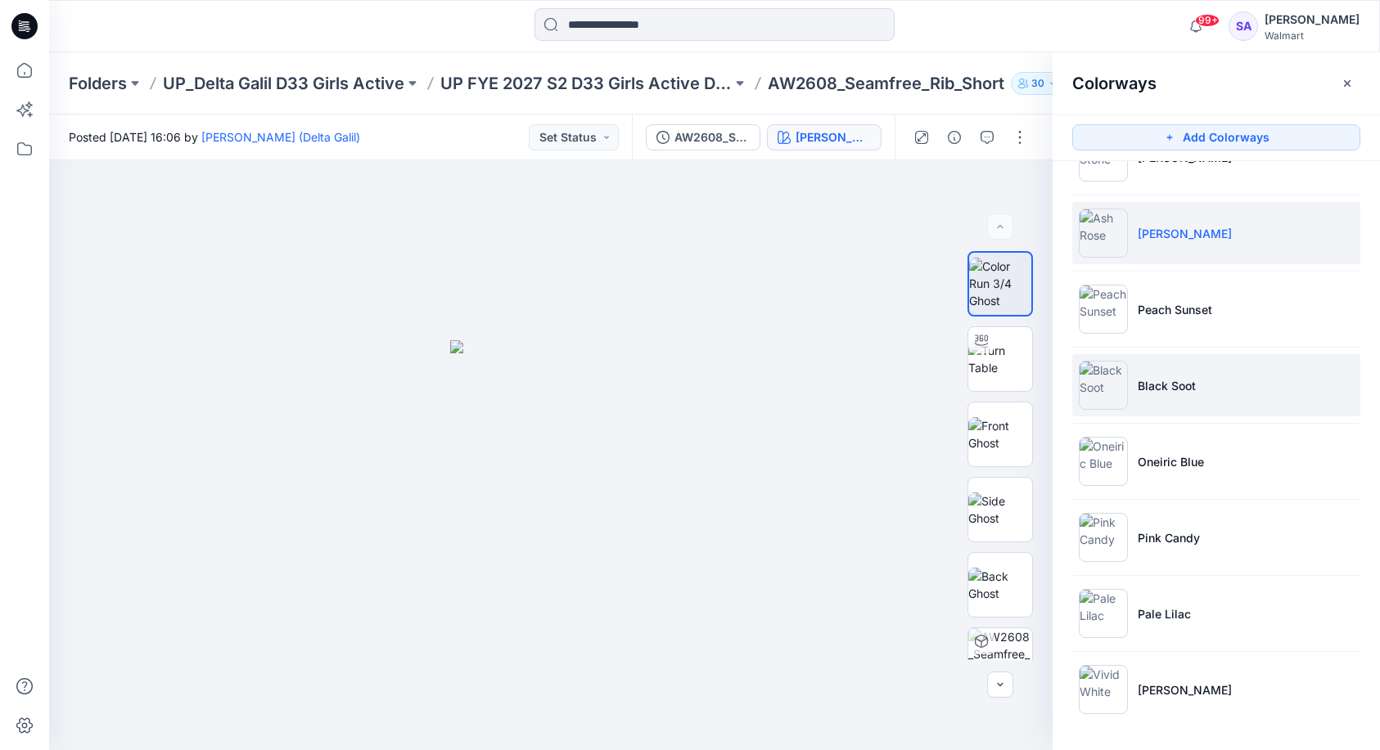
click at [1149, 389] on p "Black Soot" at bounding box center [1166, 385] width 58 height 17
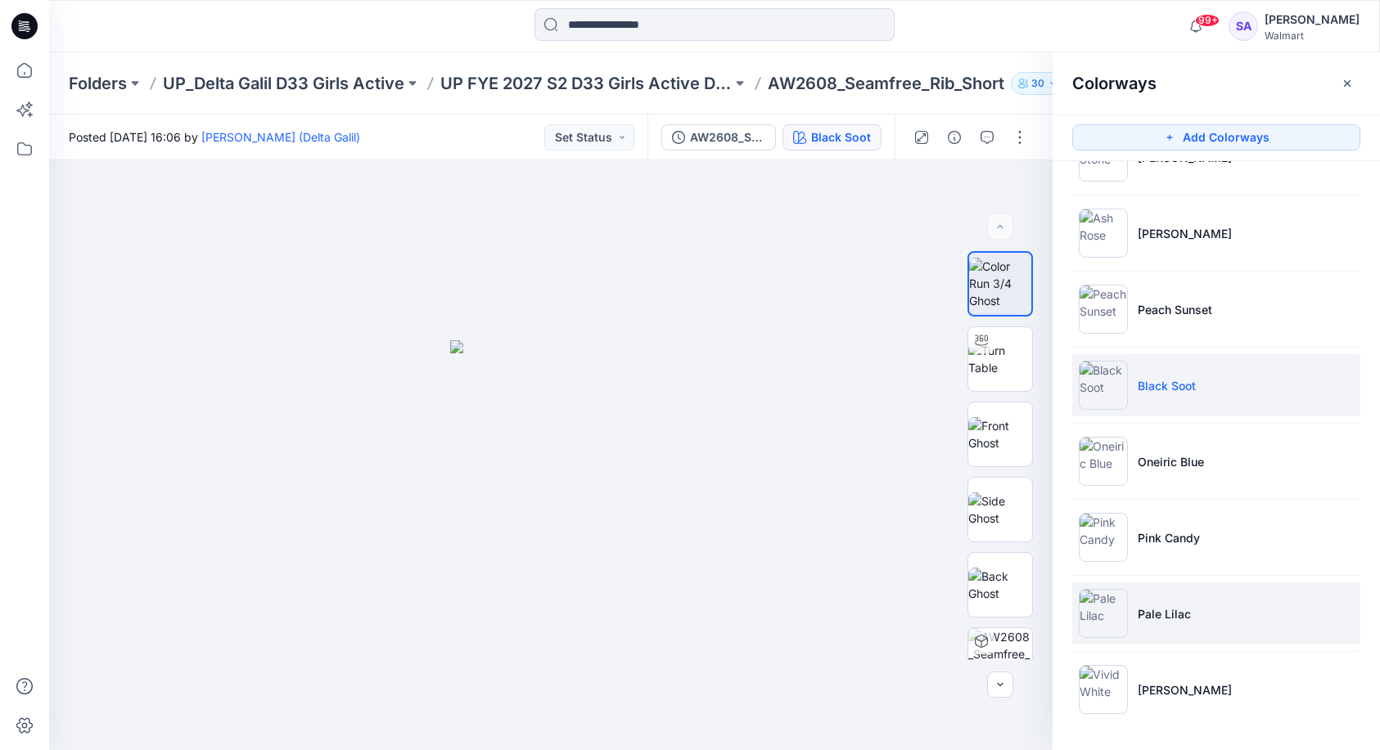
click at [1158, 611] on p "Pale Lilac" at bounding box center [1163, 613] width 53 height 17
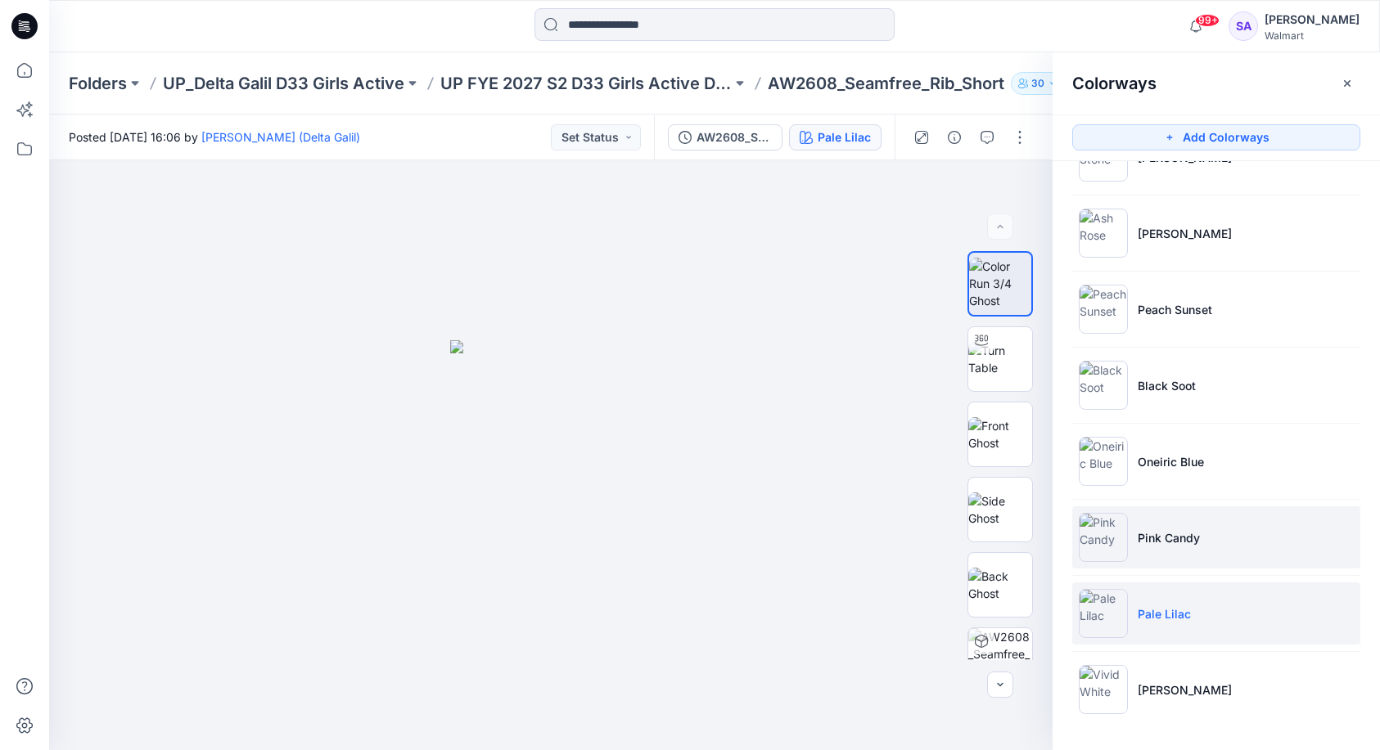
click at [1179, 527] on li "Pink Candy" at bounding box center [1216, 537] width 288 height 62
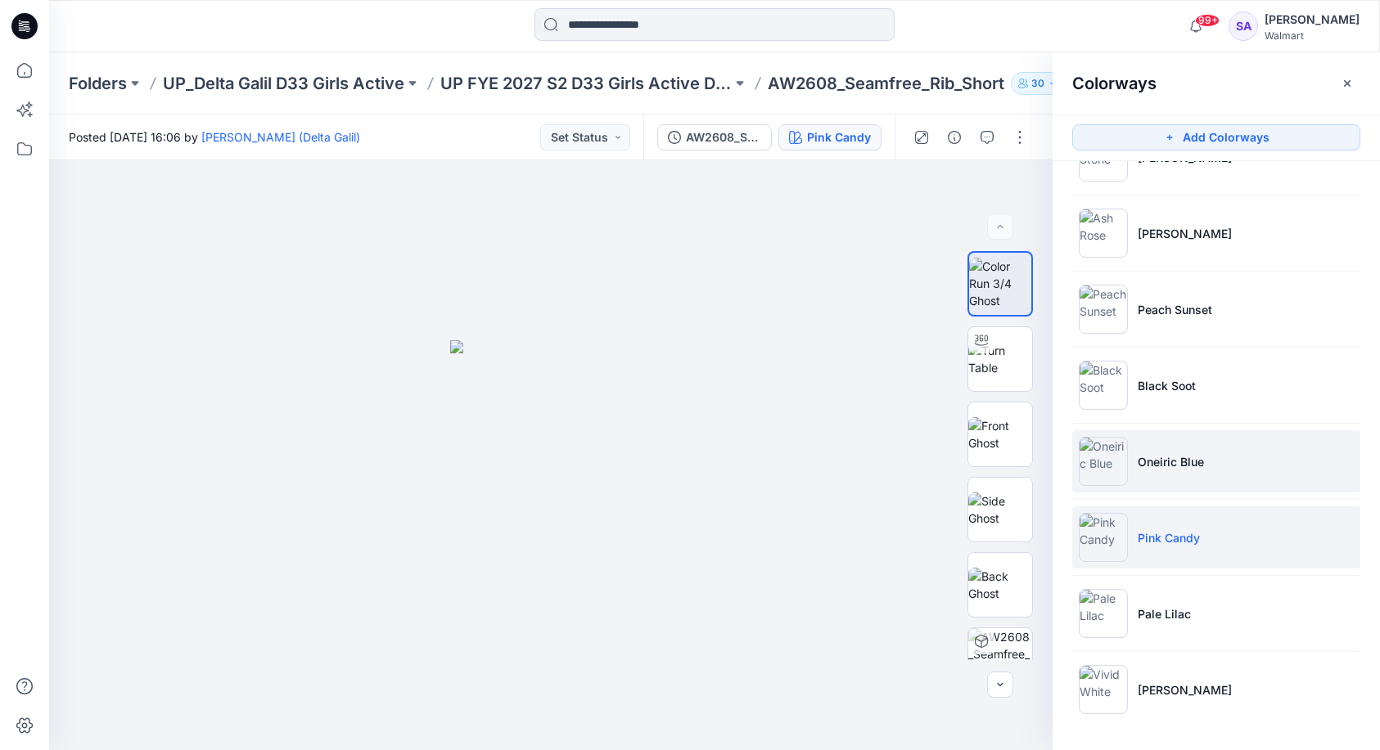
click at [1169, 470] on p "Oneiric Blue" at bounding box center [1170, 461] width 66 height 17
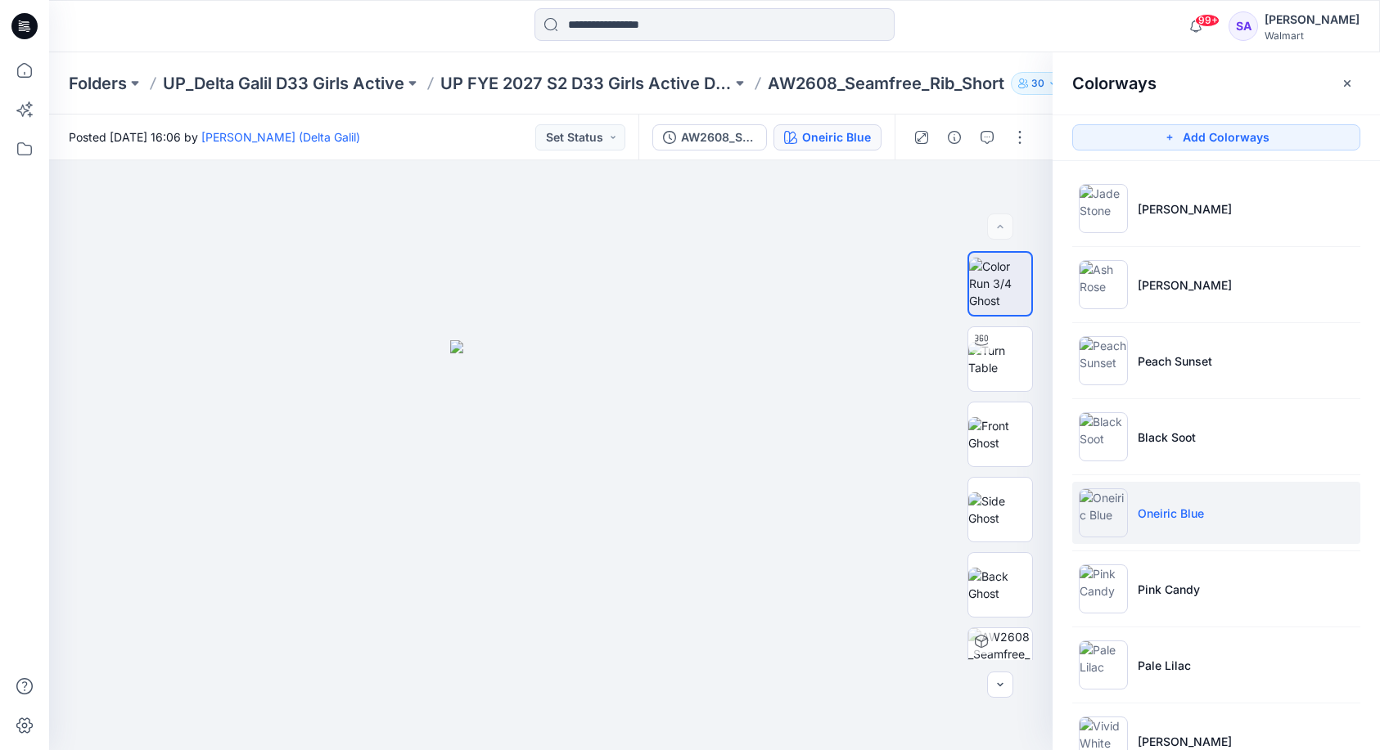
scroll to position [0, 0]
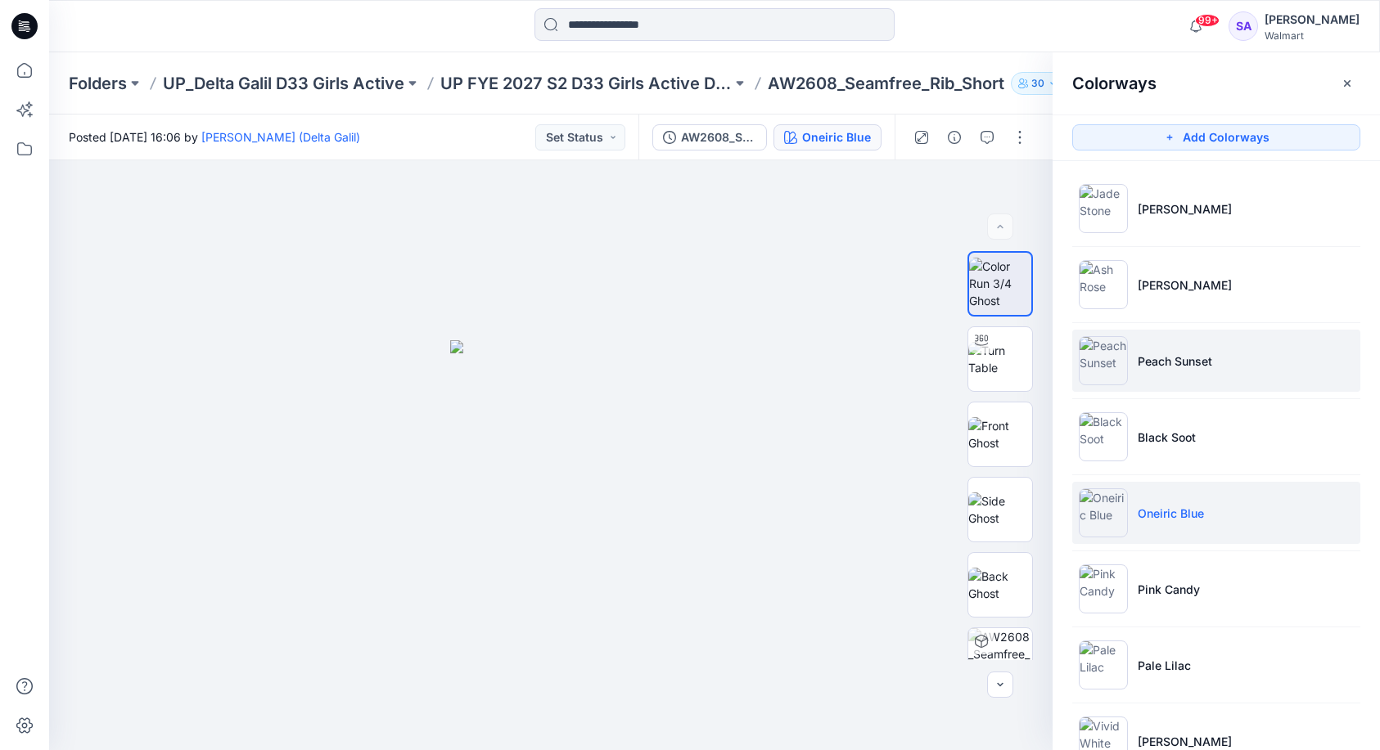
click at [1245, 352] on li "Peach Sunset" at bounding box center [1216, 361] width 288 height 62
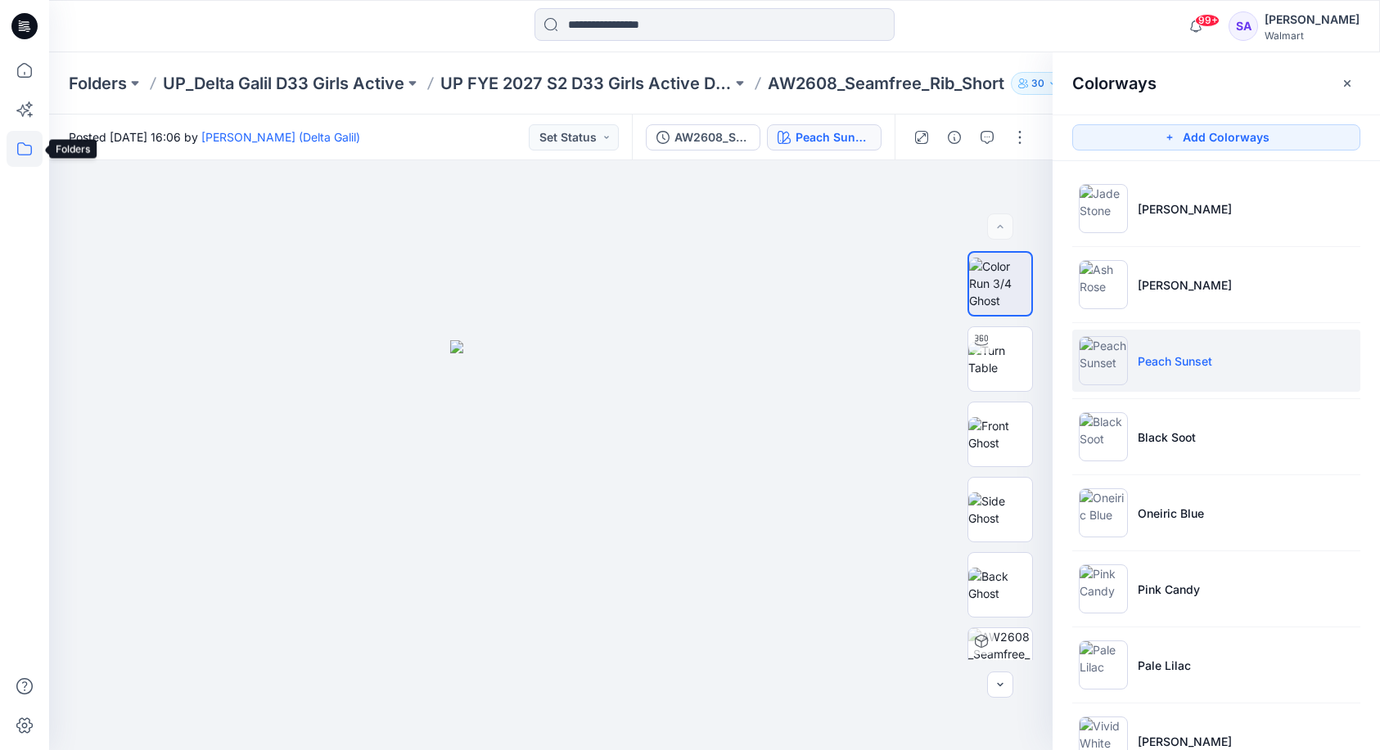
click at [27, 140] on icon at bounding box center [25, 149] width 36 height 36
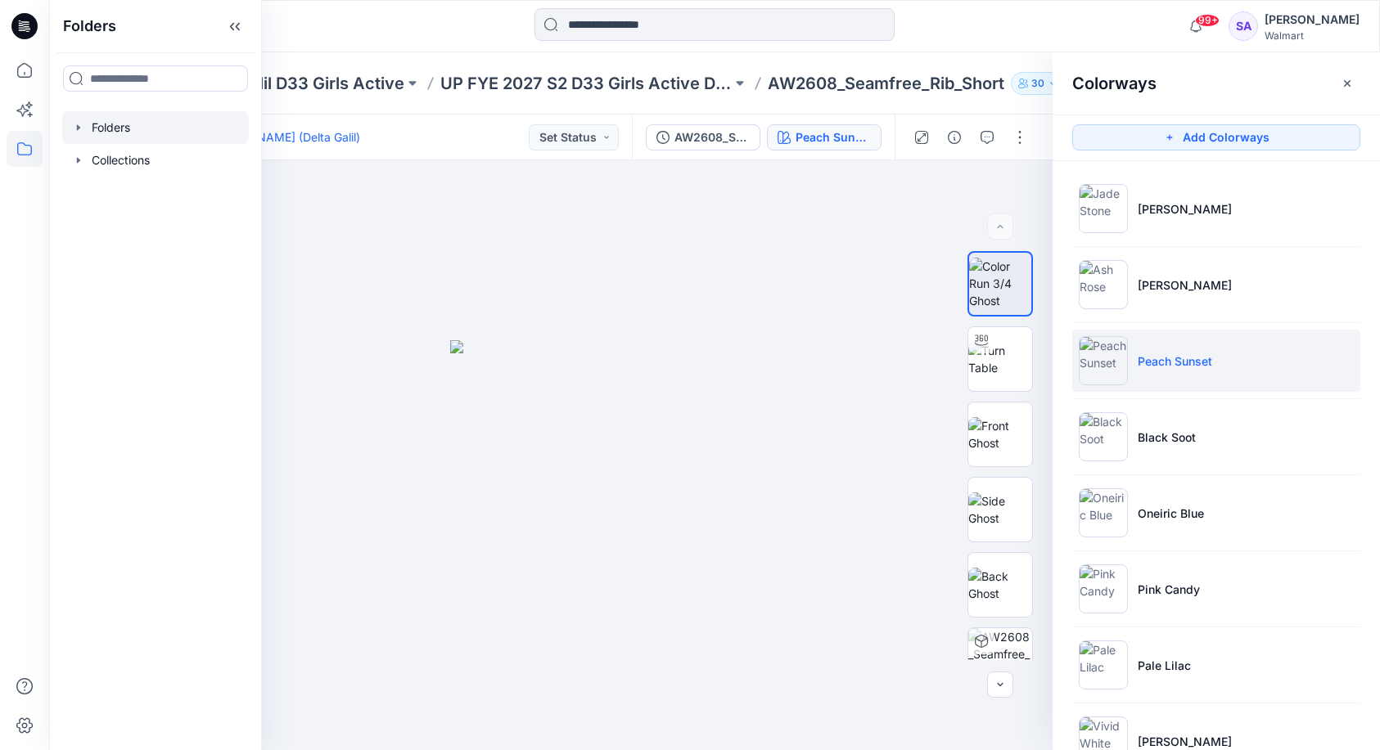
click at [117, 133] on div at bounding box center [155, 127] width 187 height 33
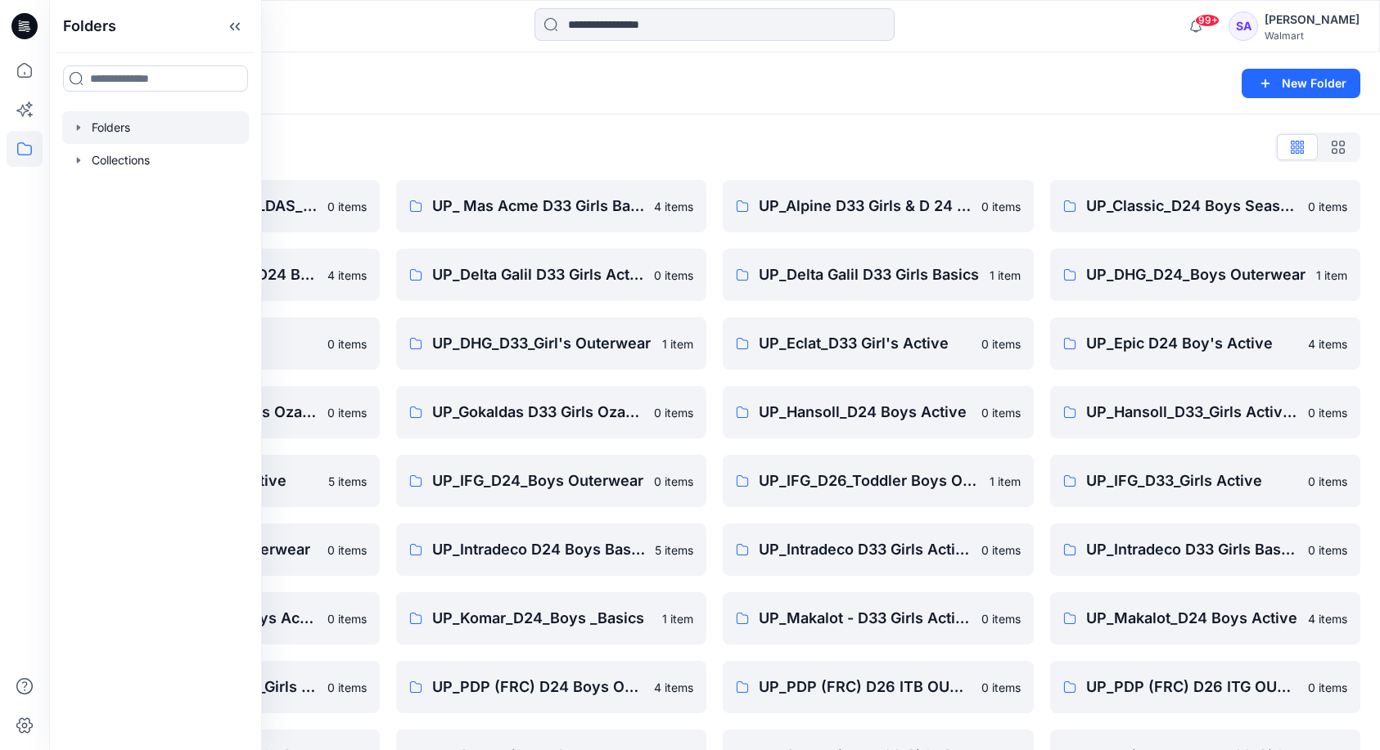
click at [551, 140] on div "Folders List" at bounding box center [714, 147] width 1291 height 26
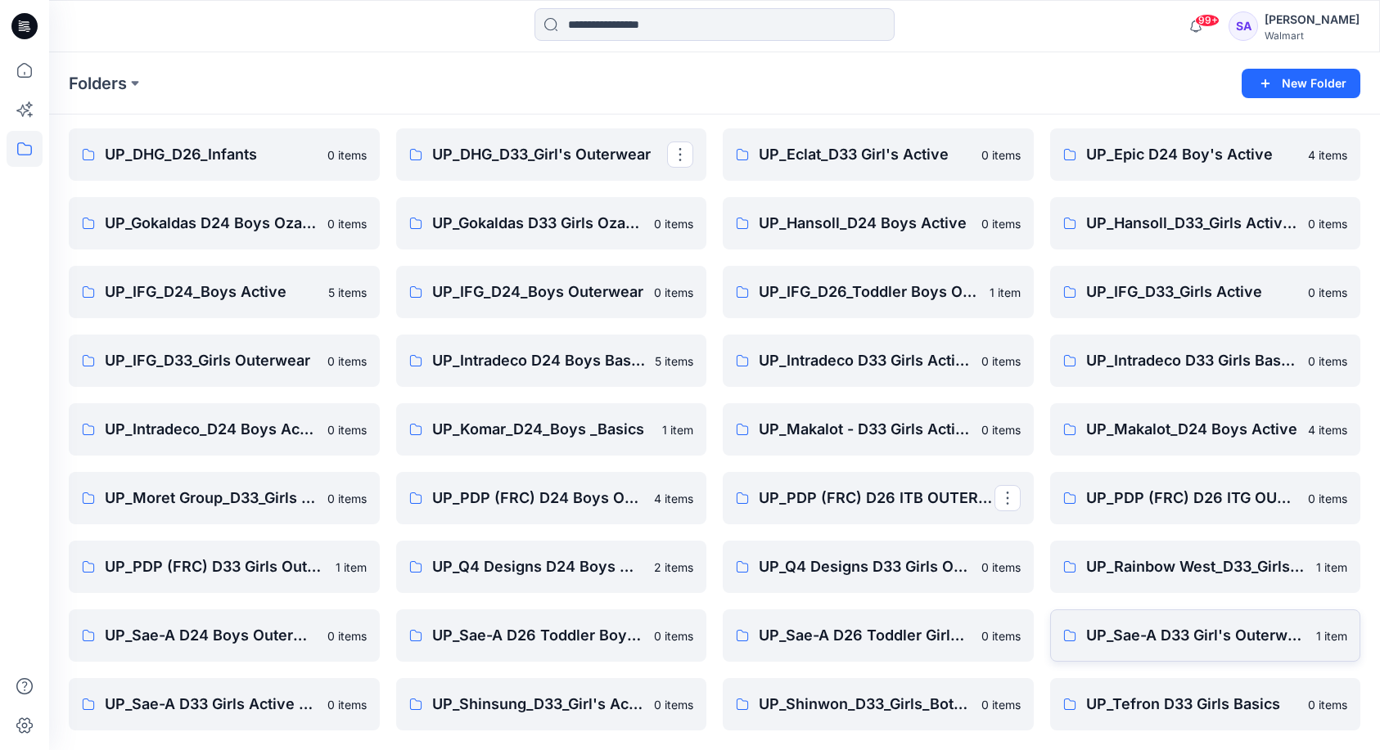
scroll to position [189, 0]
click at [930, 436] on p "UP_Makalot - D33 Girls Active" at bounding box center [876, 429] width 236 height 23
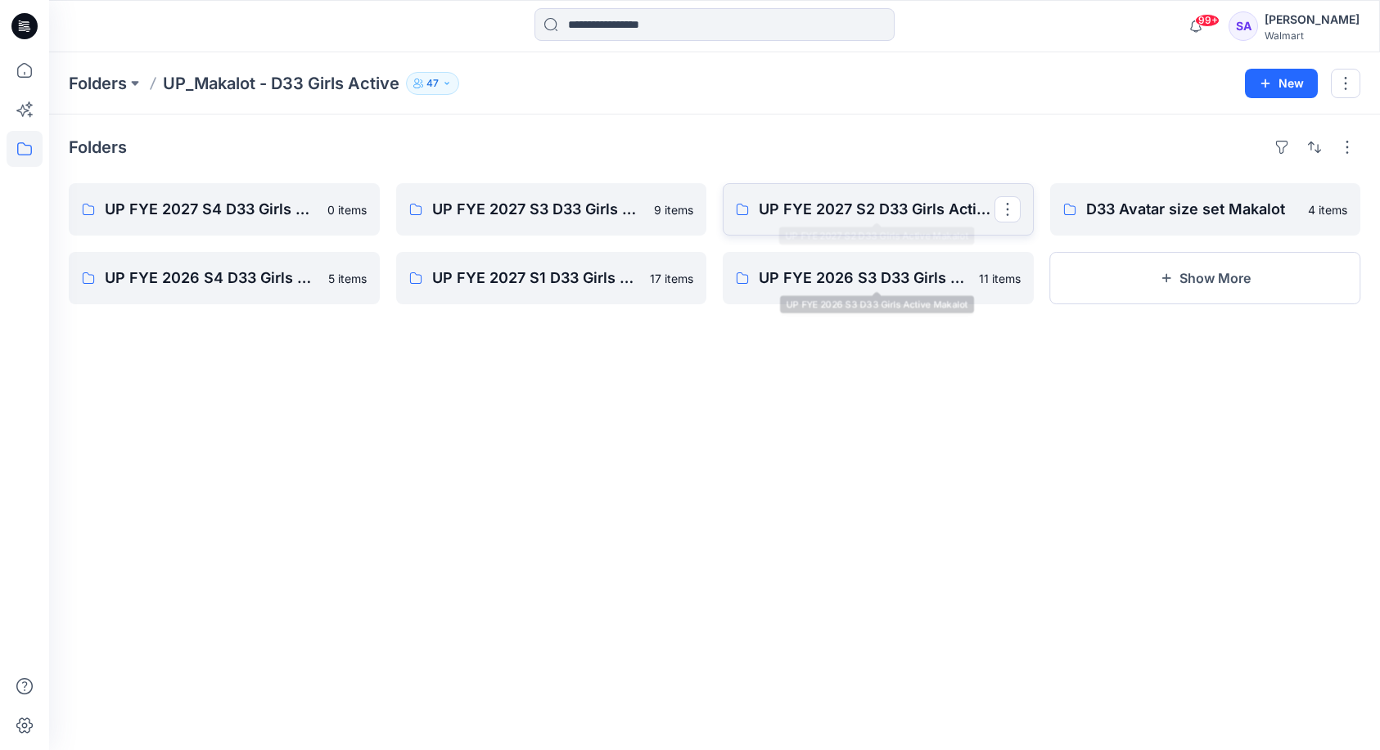
click at [916, 211] on p "UP FYE 2027 S2 D33 Girls Active Makalot" at bounding box center [876, 209] width 236 height 23
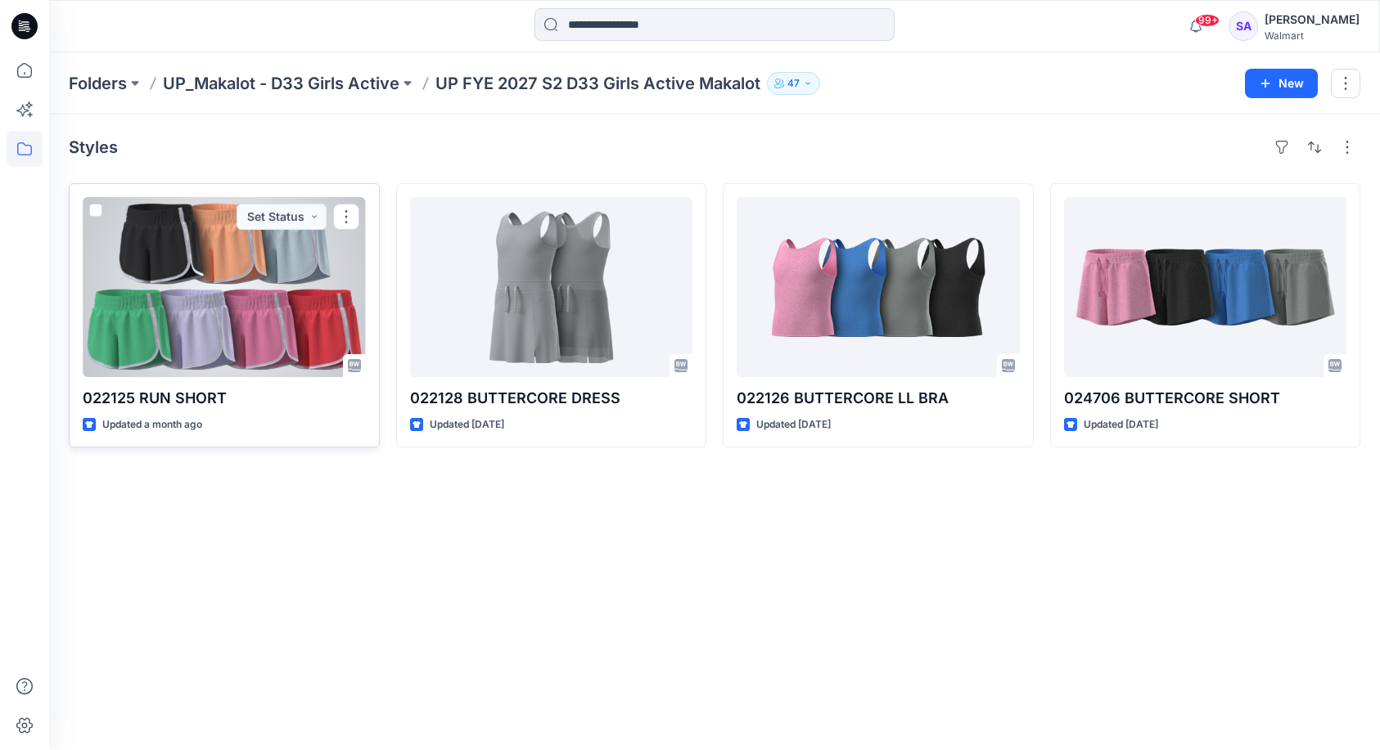
click at [187, 363] on div at bounding box center [224, 287] width 283 height 180
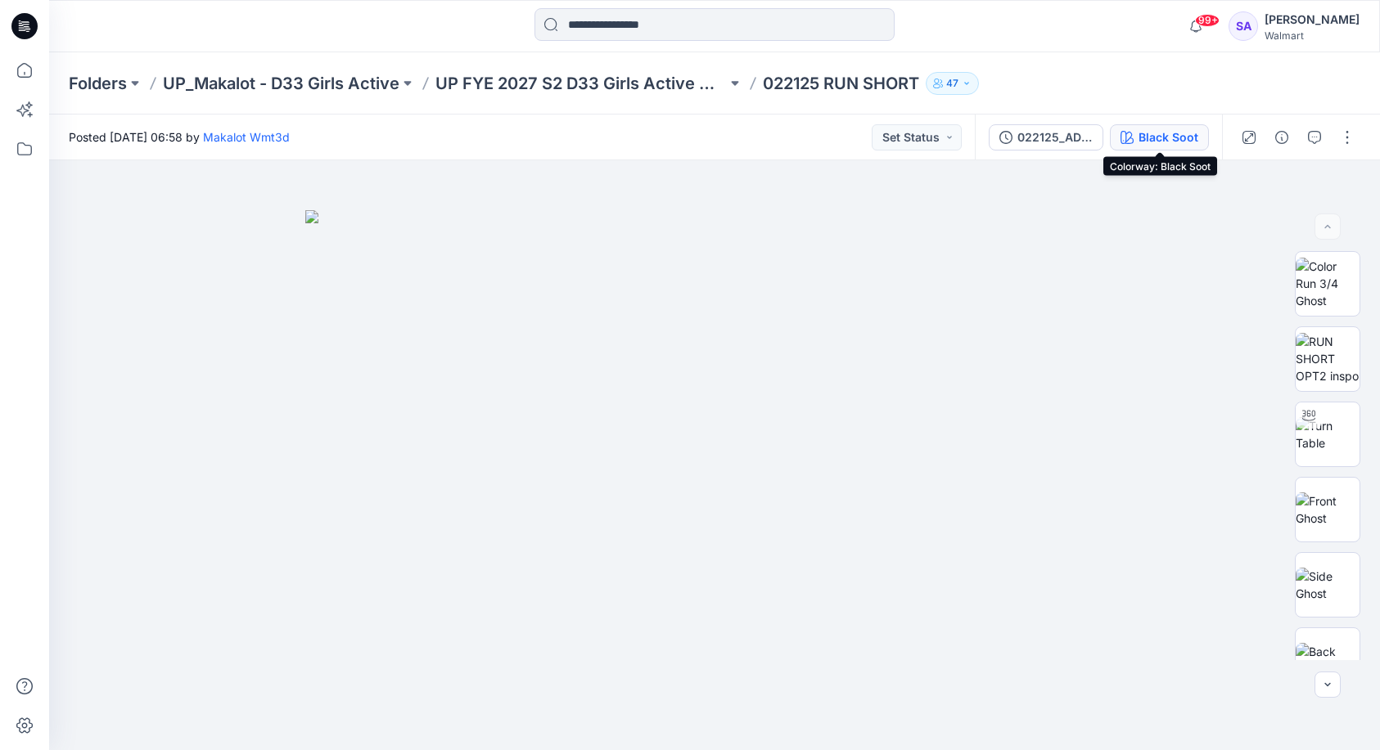
click at [1143, 149] on button "Black Soot" at bounding box center [1159, 137] width 99 height 26
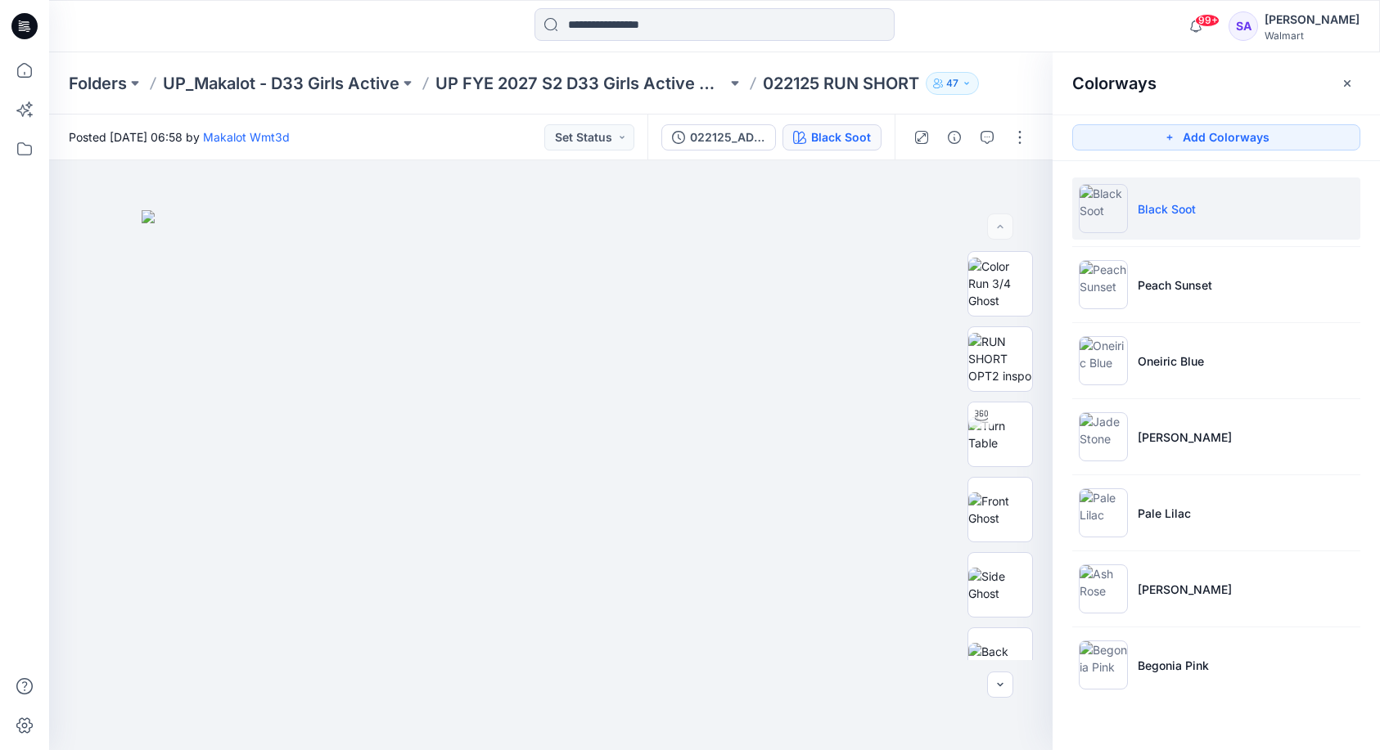
click at [1144, 187] on li "Black Soot" at bounding box center [1216, 209] width 288 height 62
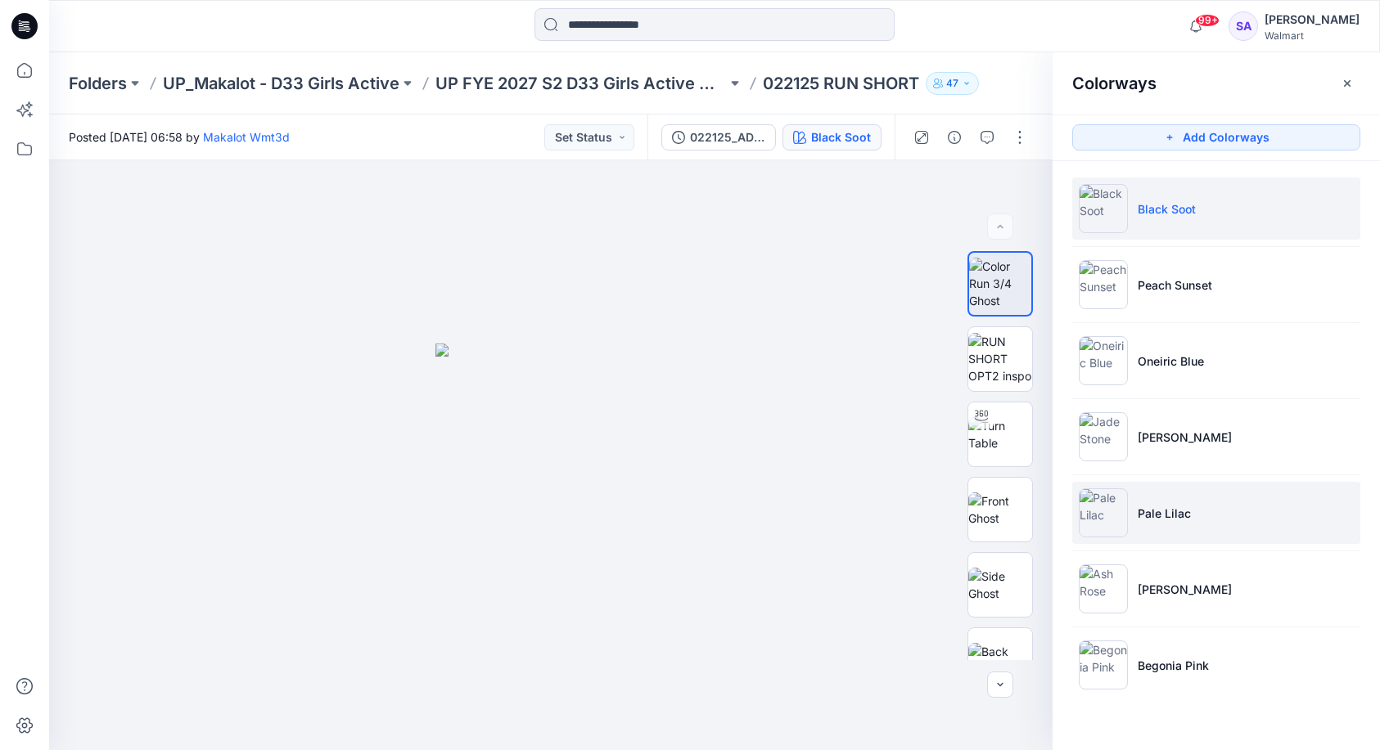
click at [1178, 505] on p "Pale Lilac" at bounding box center [1163, 513] width 53 height 17
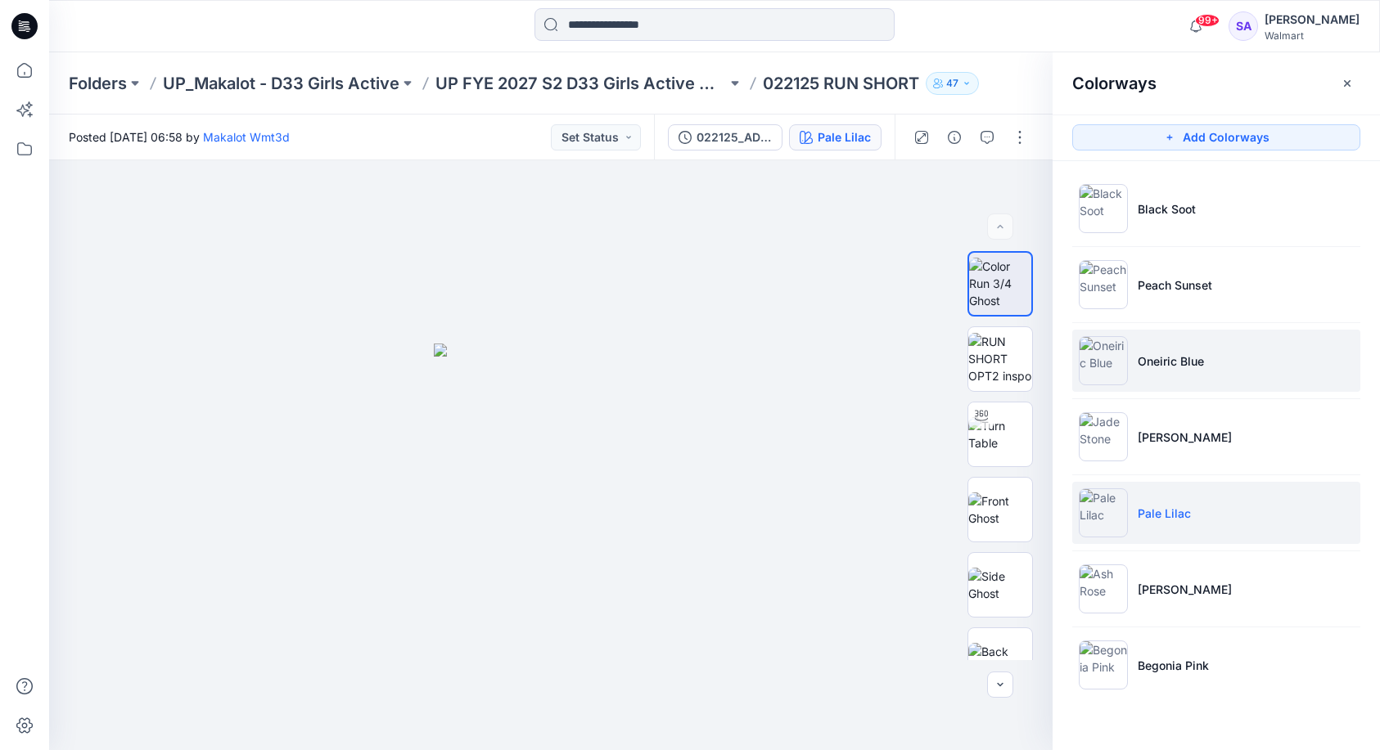
click at [1265, 365] on li "Oneiric Blue" at bounding box center [1216, 361] width 288 height 62
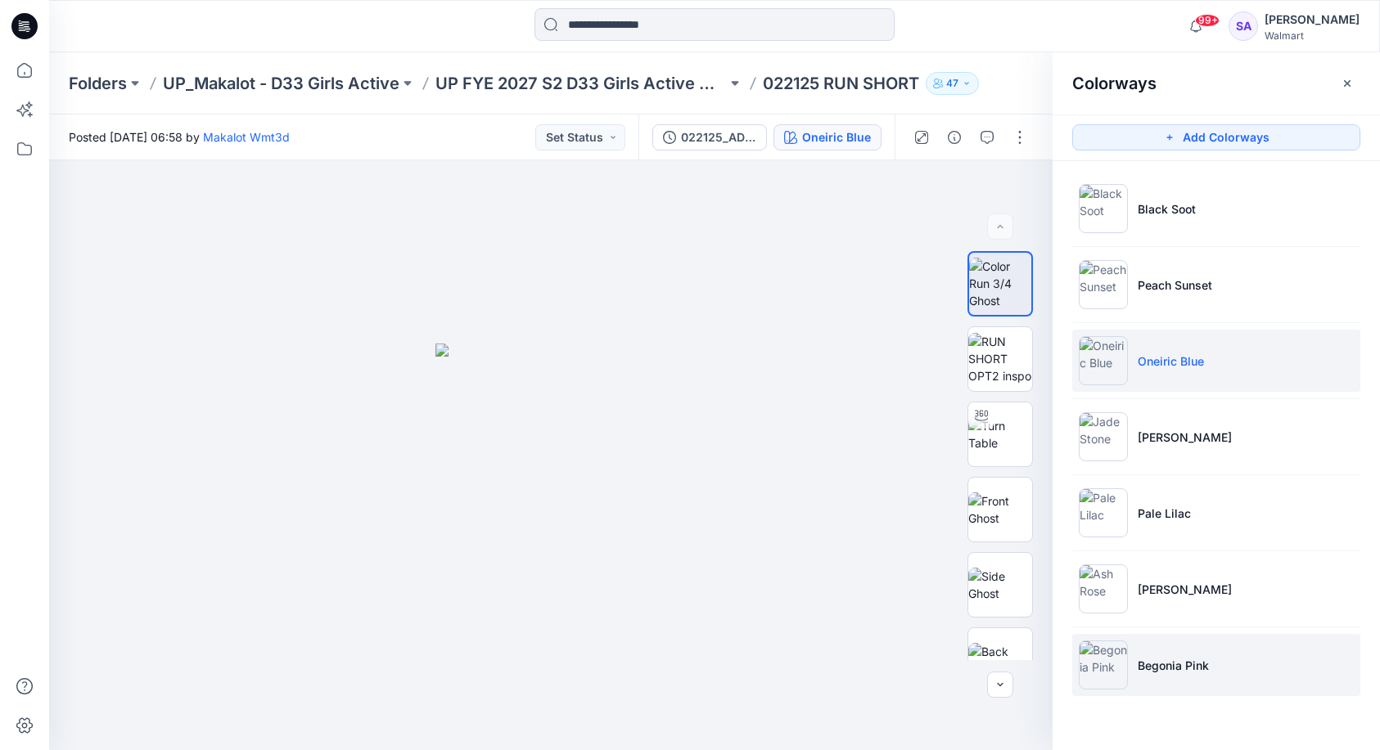
click at [1191, 676] on li "Begonia Pink" at bounding box center [1216, 665] width 288 height 62
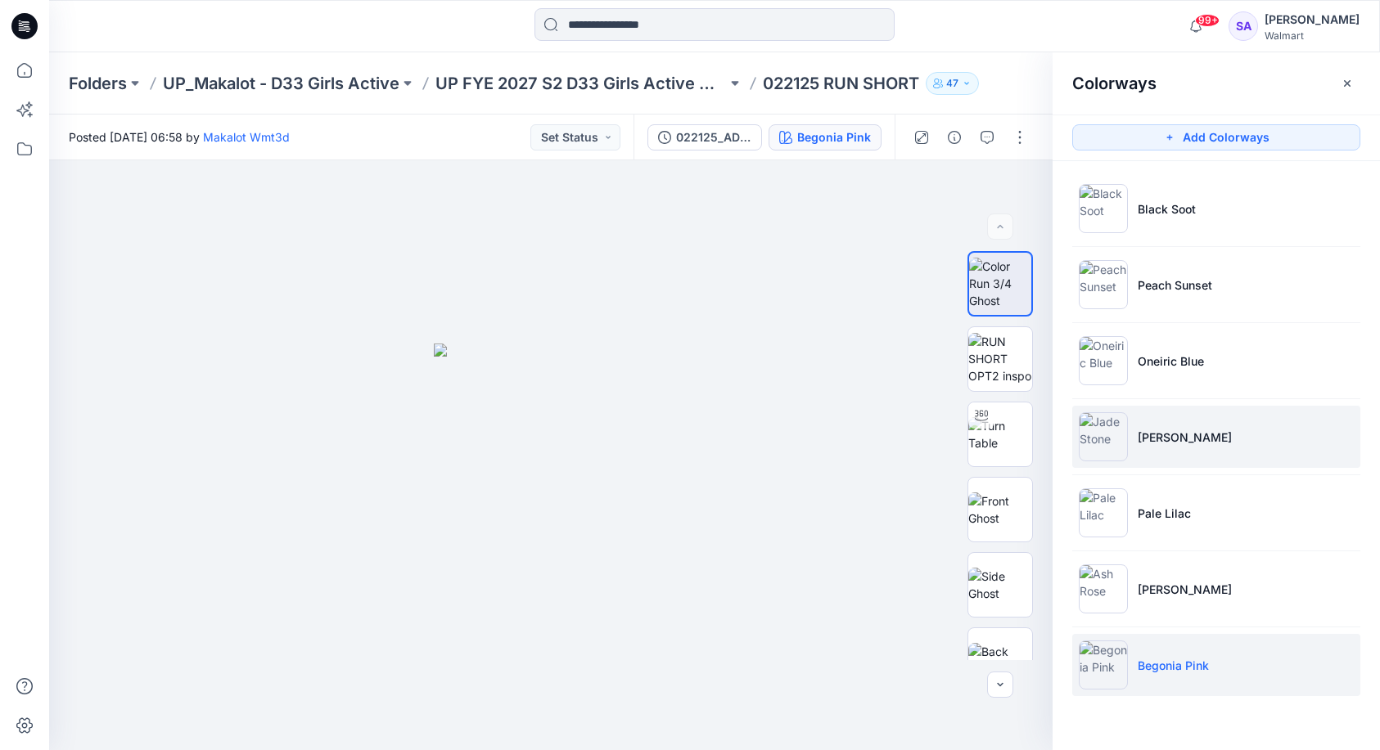
click at [1145, 438] on p "[PERSON_NAME]" at bounding box center [1184, 437] width 94 height 17
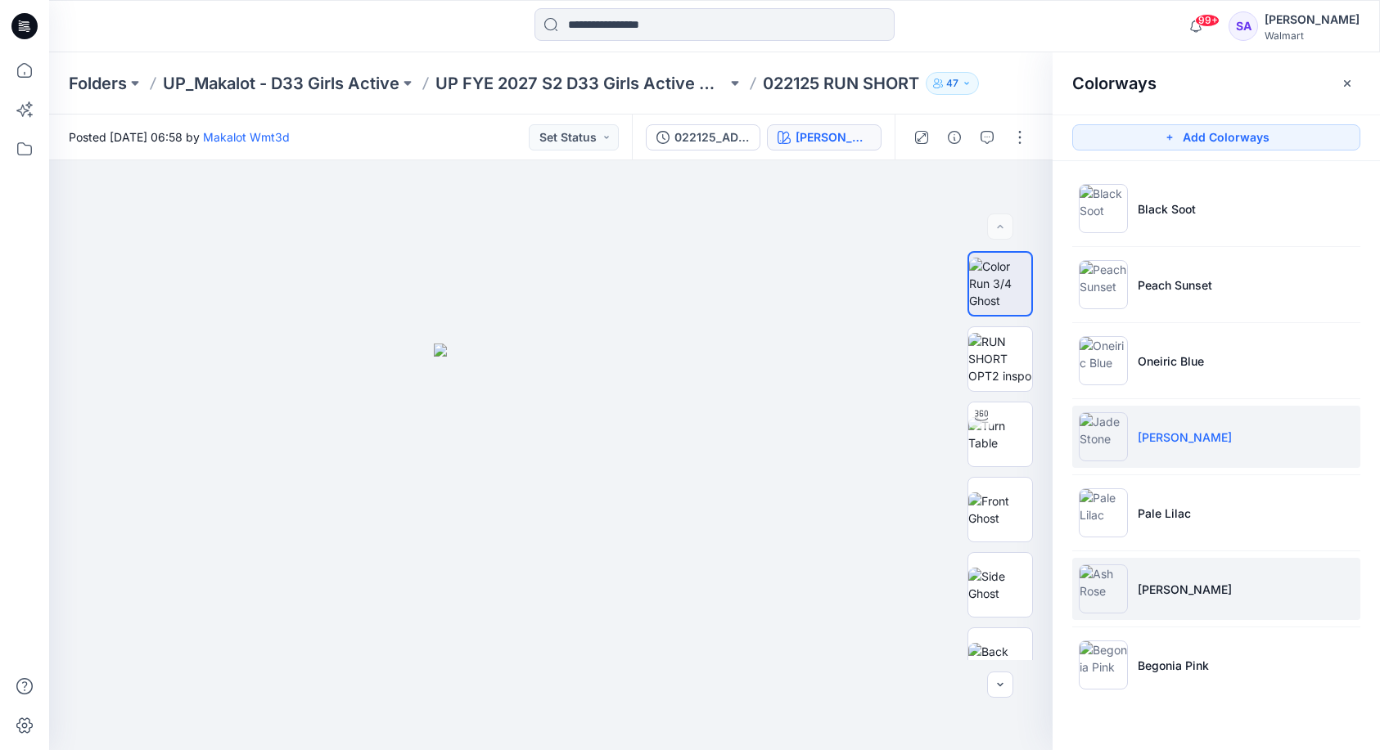
click at [1180, 589] on p "[PERSON_NAME]" at bounding box center [1184, 589] width 94 height 17
